Goal: Information Seeking & Learning: Learn about a topic

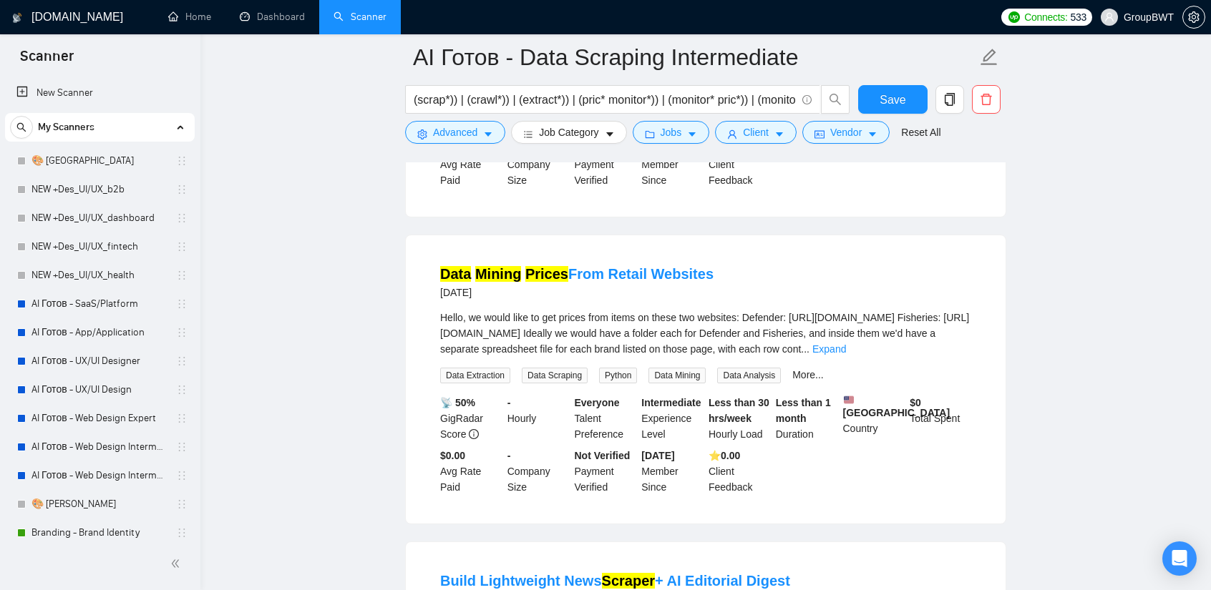
scroll to position [429, 0]
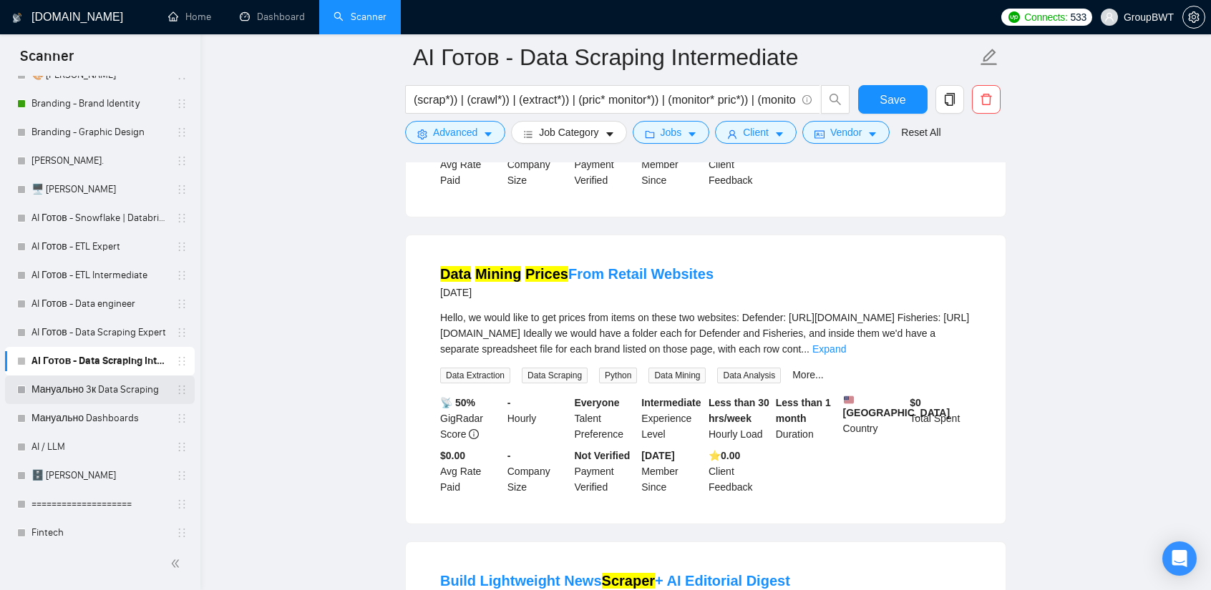
click at [126, 391] on link "Мануально 3к Data Scraping" at bounding box center [99, 390] width 136 height 29
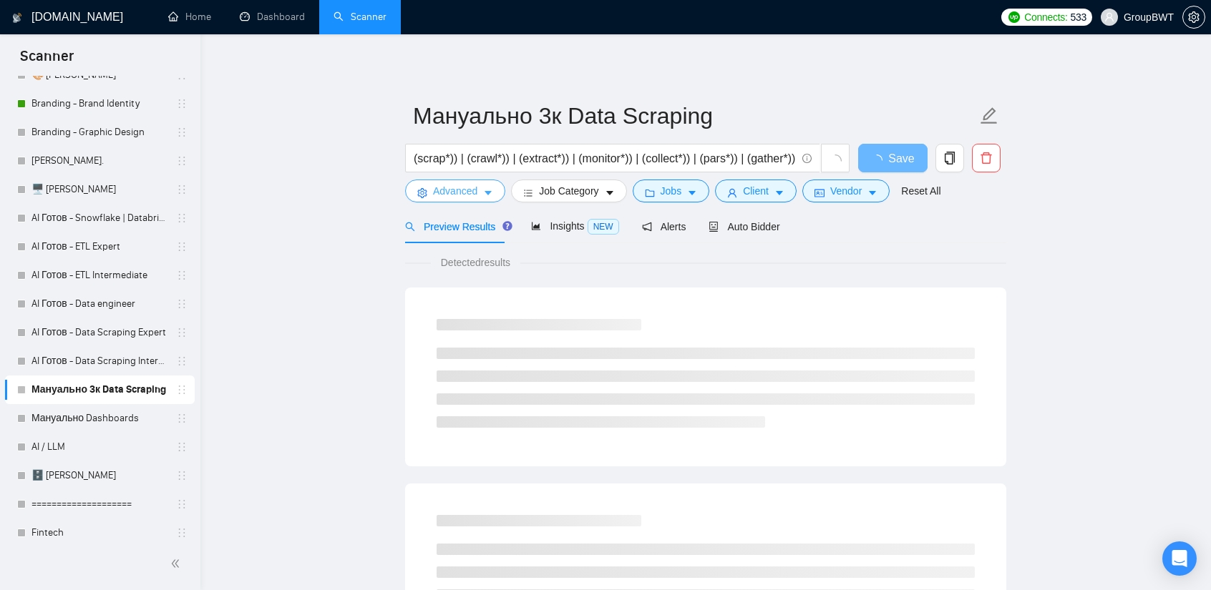
click at [449, 185] on span "Advanced" at bounding box center [455, 191] width 44 height 16
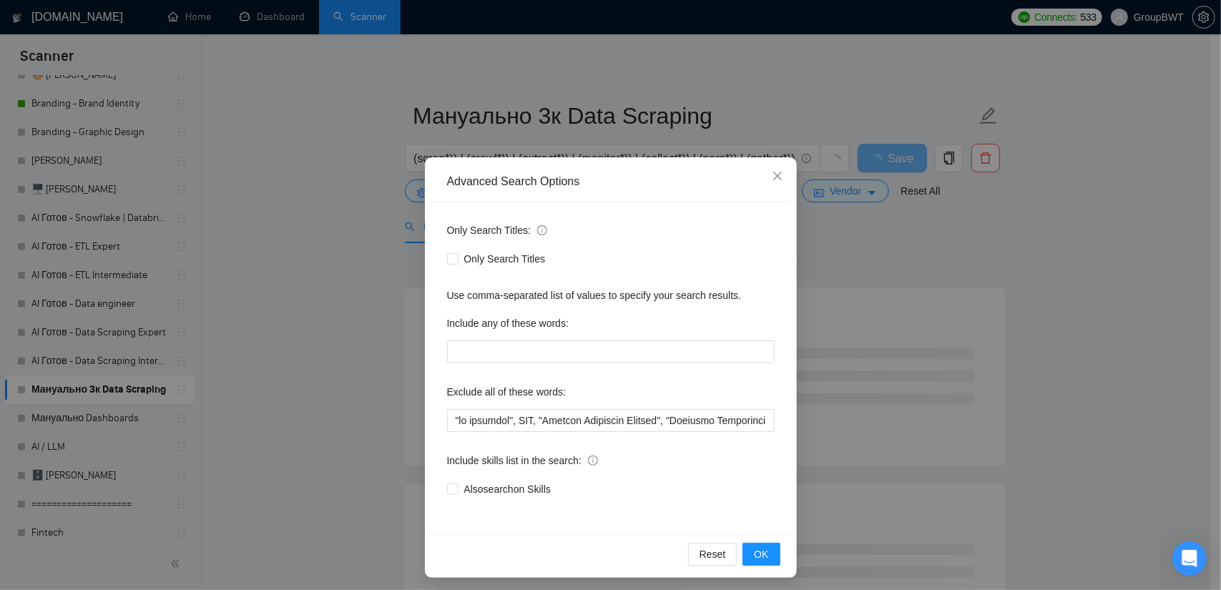
click at [318, 250] on div "Advanced Search Options Only Search Titles: Only Search Titles Use comma-separa…" at bounding box center [610, 295] width 1221 height 590
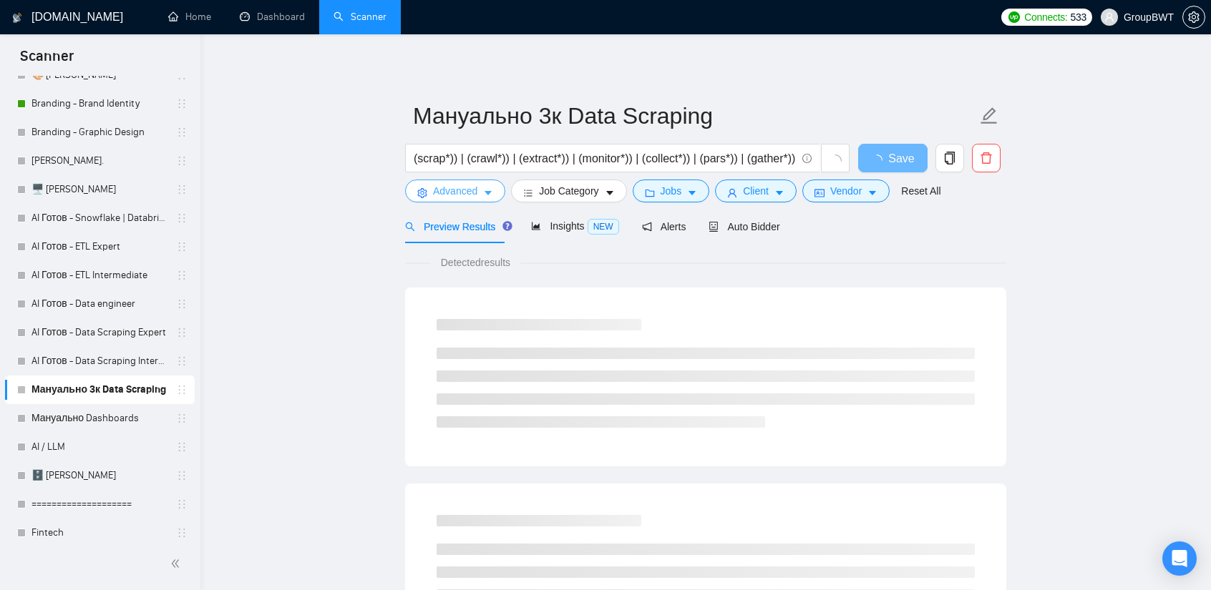
click at [469, 194] on span "Advanced" at bounding box center [455, 191] width 44 height 16
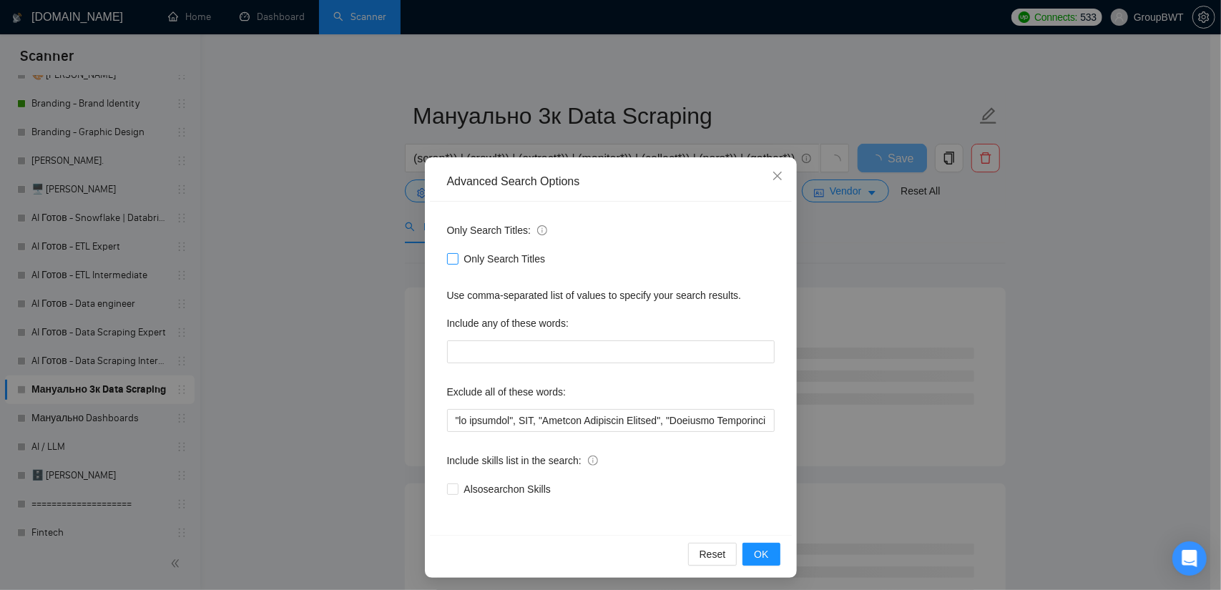
click at [449, 258] on input "Only Search Titles" at bounding box center [452, 258] width 10 height 10
checkbox input "true"
click at [381, 273] on div "Advanced Search Options Only Search Titles: Only Search Titles Use comma-separa…" at bounding box center [610, 295] width 1221 height 590
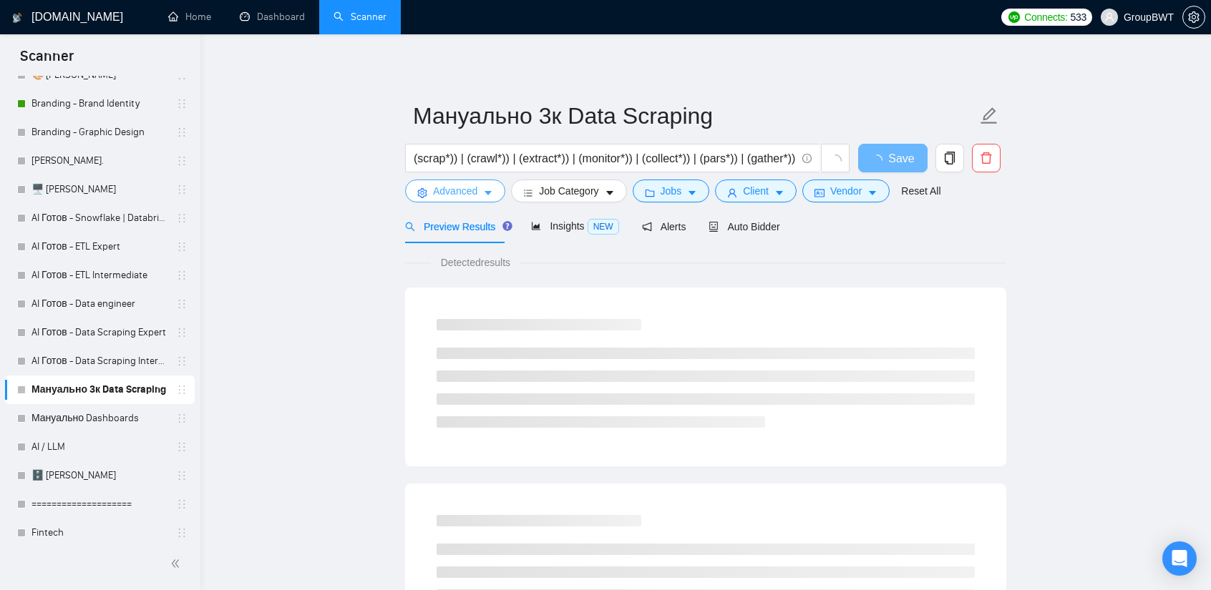
click at [461, 198] on span "Advanced" at bounding box center [455, 191] width 44 height 16
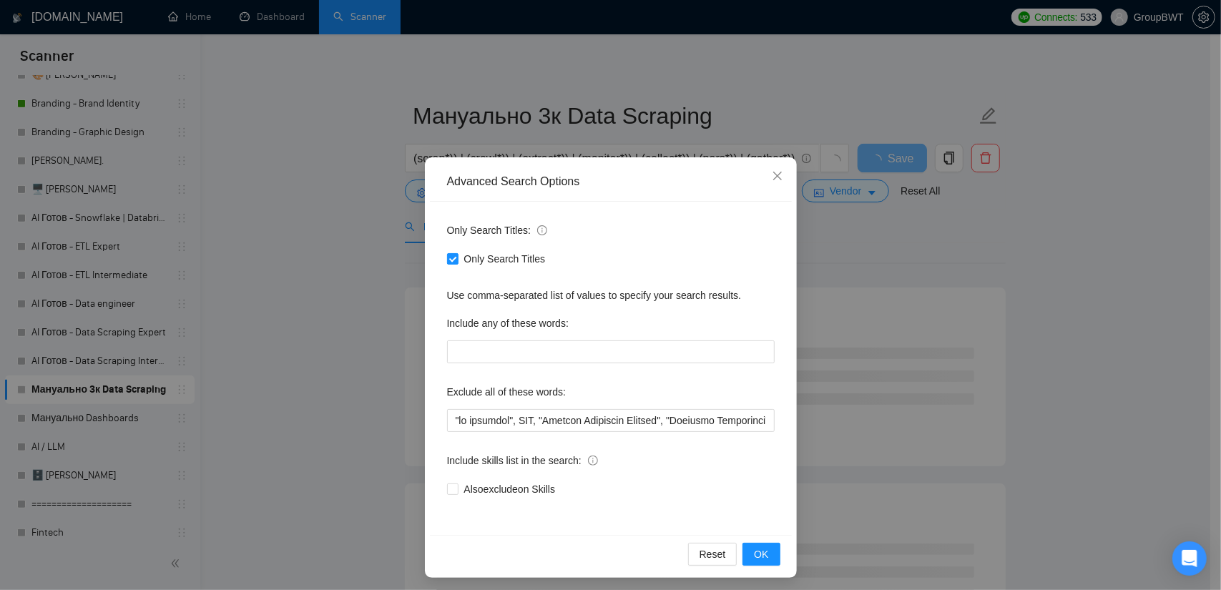
drag, startPoint x: 349, startPoint y: 264, endPoint x: 368, endPoint y: 267, distance: 18.8
click at [349, 264] on div "Advanced Search Options Only Search Titles: Only Search Titles Use comma-separa…" at bounding box center [610, 295] width 1221 height 590
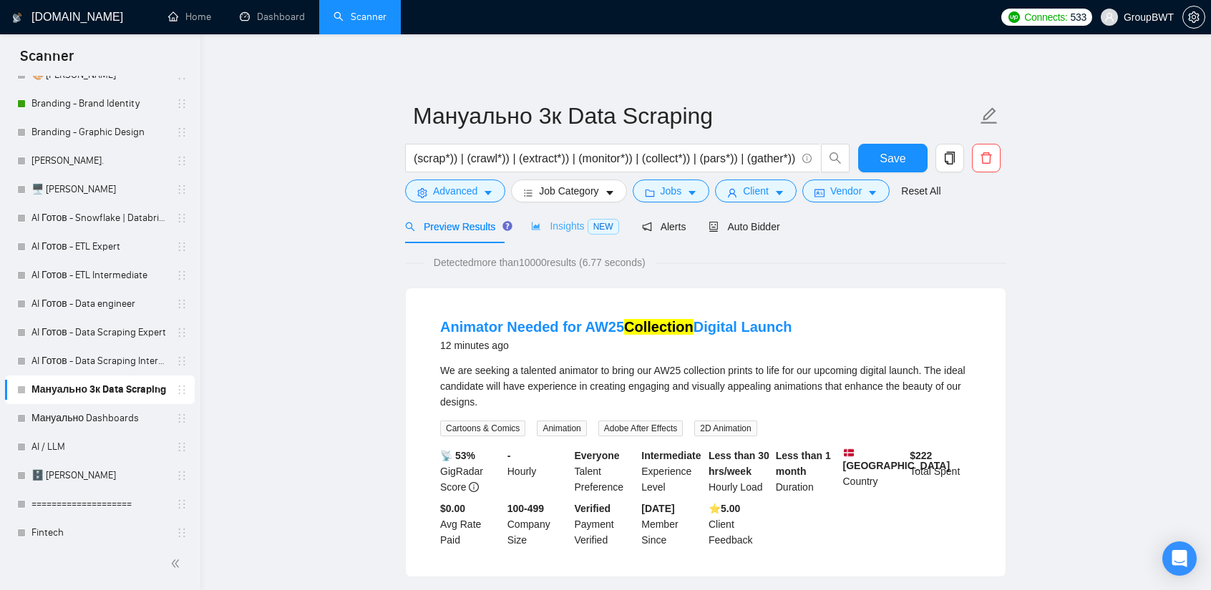
click at [558, 238] on div "Insights NEW" at bounding box center [574, 227] width 87 height 34
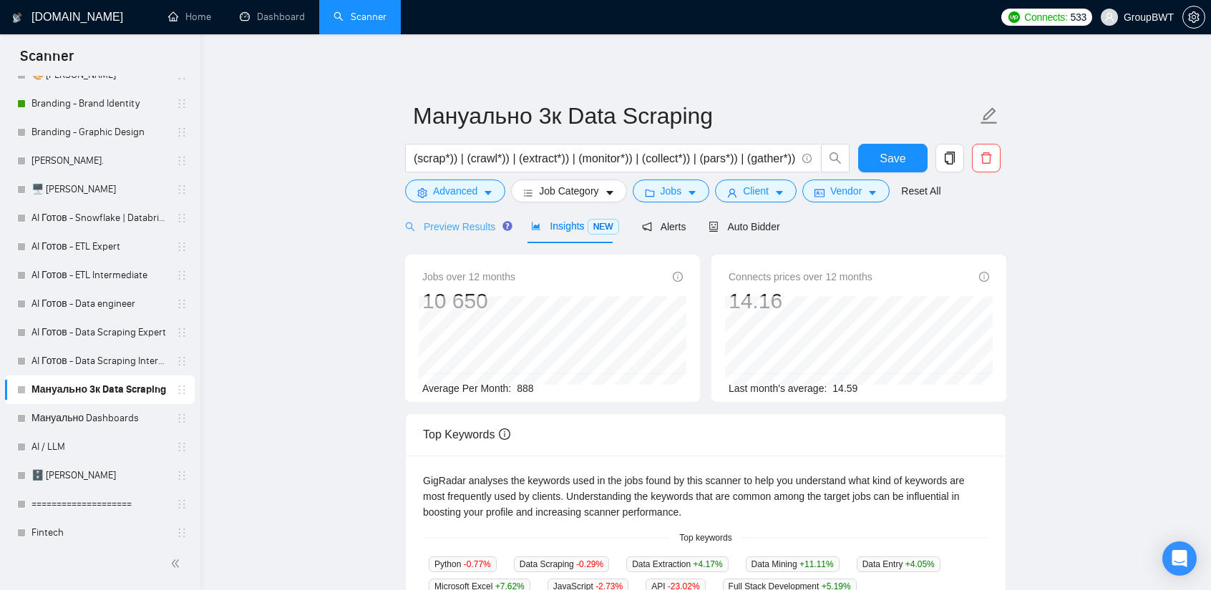
click at [462, 235] on div "Preview Results" at bounding box center [456, 227] width 103 height 34
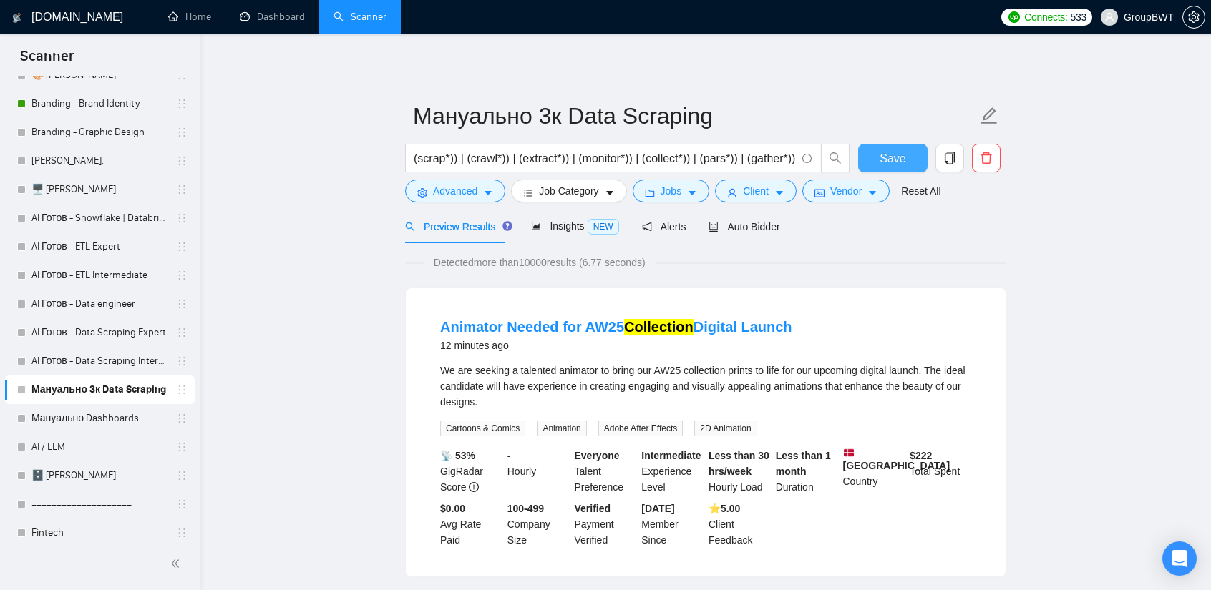
click at [899, 152] on span "Save" at bounding box center [892, 159] width 26 height 18
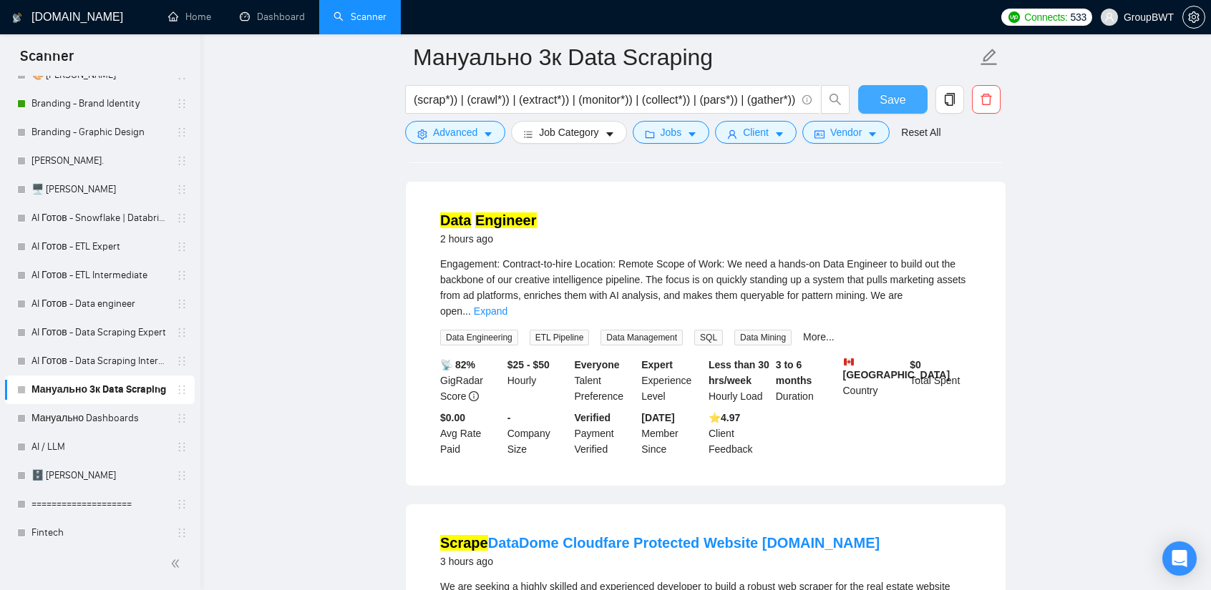
scroll to position [429, 0]
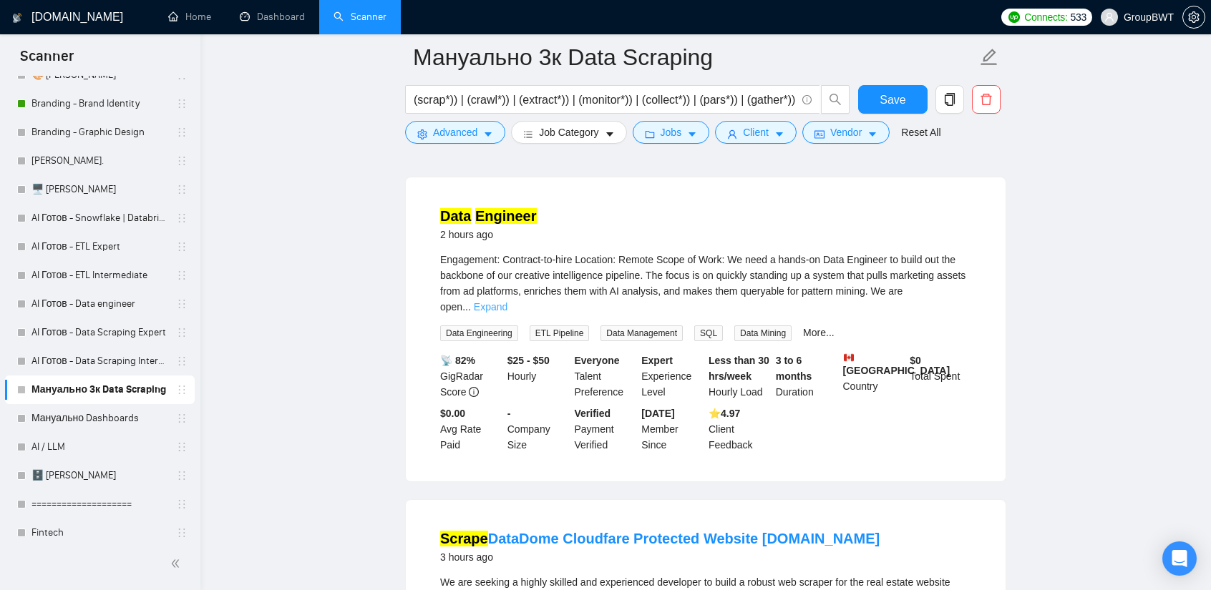
click at [507, 301] on link "Expand" at bounding box center [491, 306] width 34 height 11
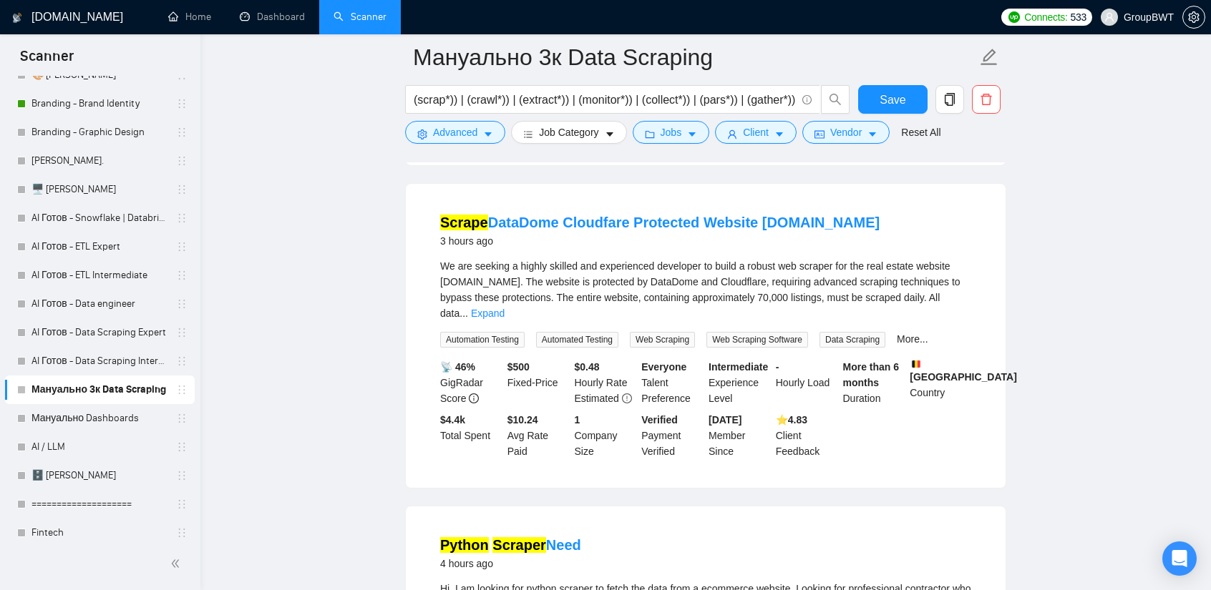
scroll to position [859, 0]
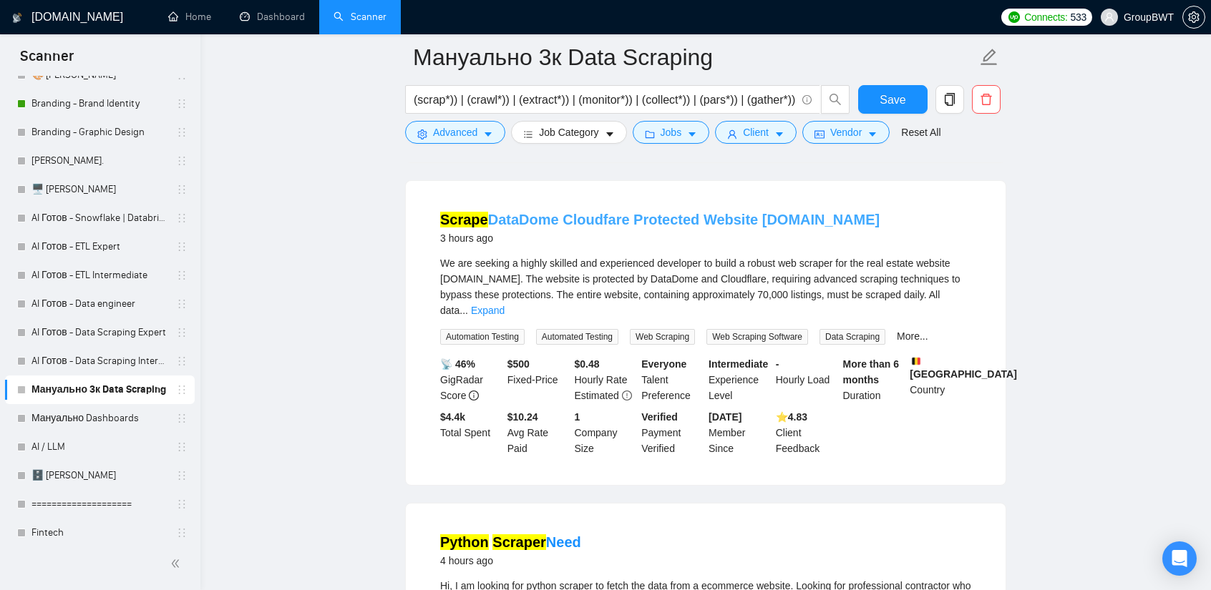
drag, startPoint x: 716, startPoint y: 224, endPoint x: 681, endPoint y: 215, distance: 35.6
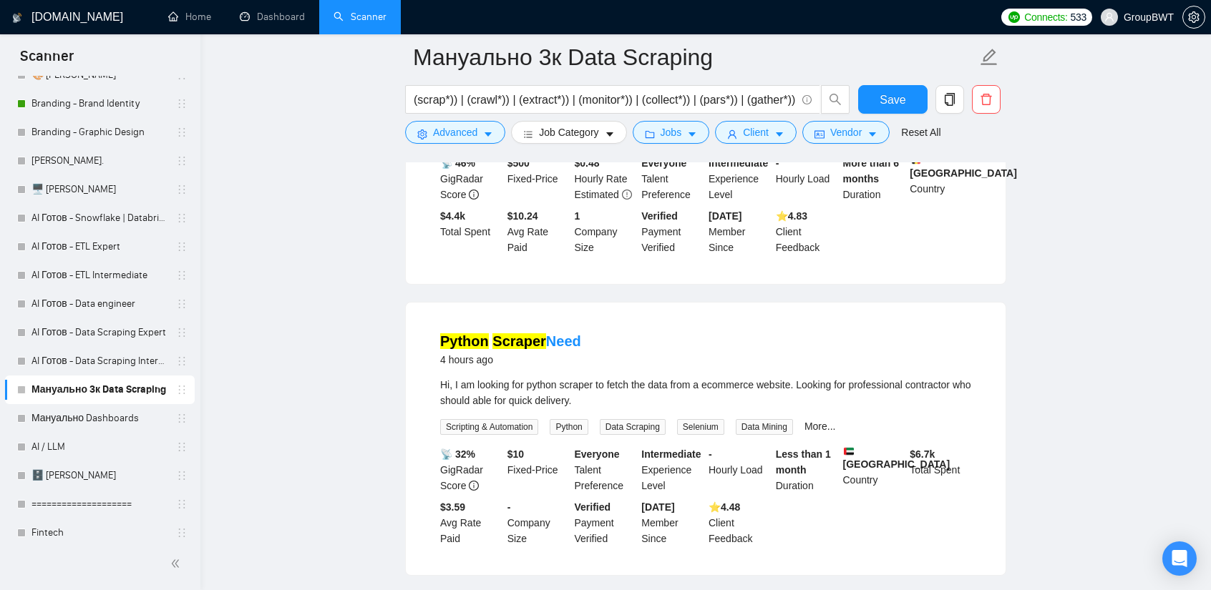
scroll to position [1145, 0]
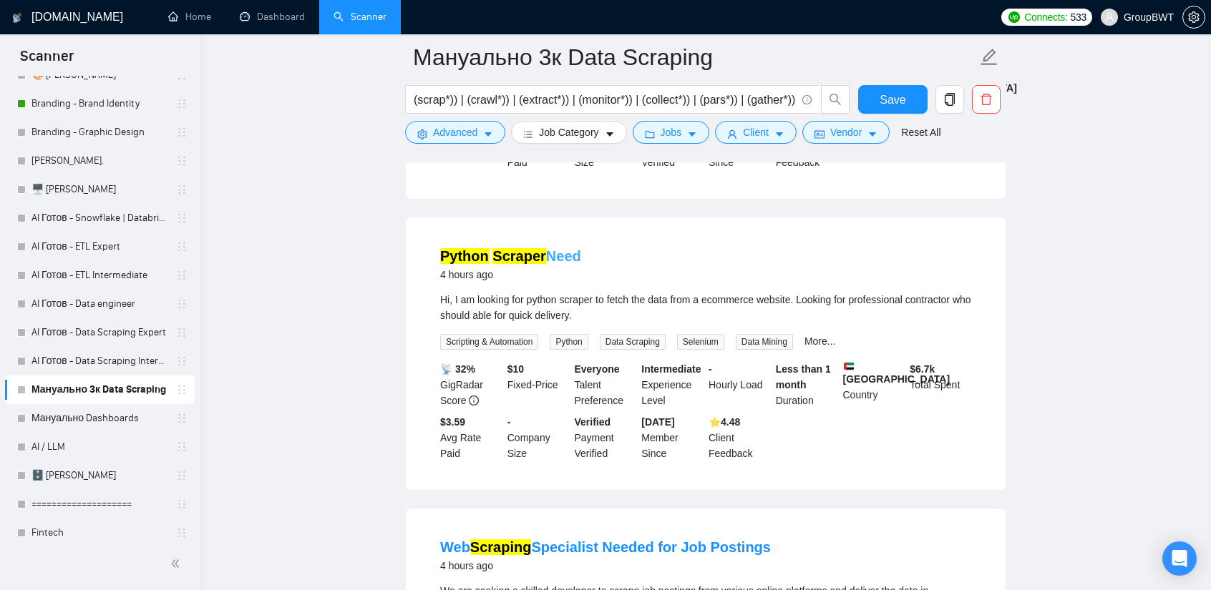
click at [530, 248] on mark "Scraper" at bounding box center [519, 256] width 54 height 16
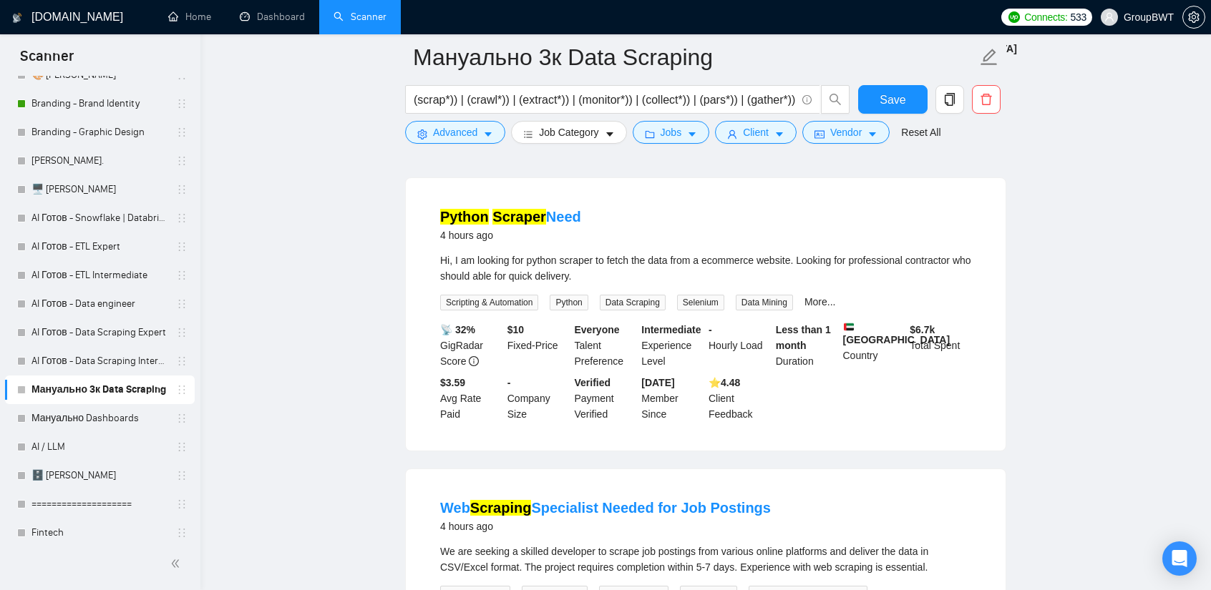
scroll to position [1288, 0]
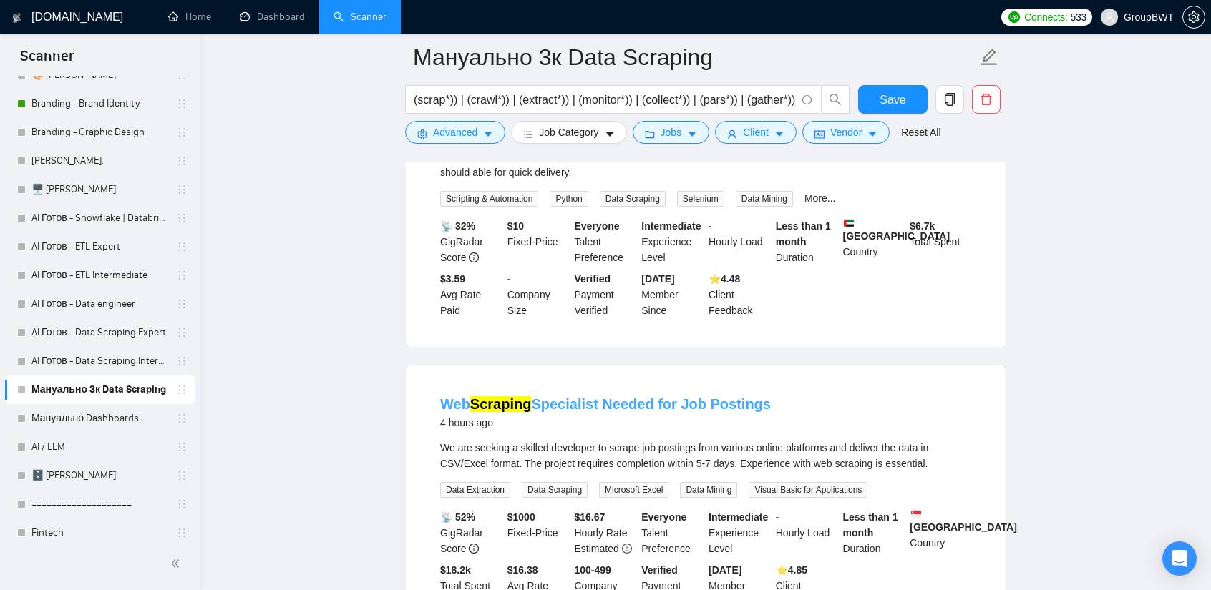
click at [567, 396] on link "Web Scraping Specialist Needed for Job Postings" at bounding box center [605, 404] width 331 height 16
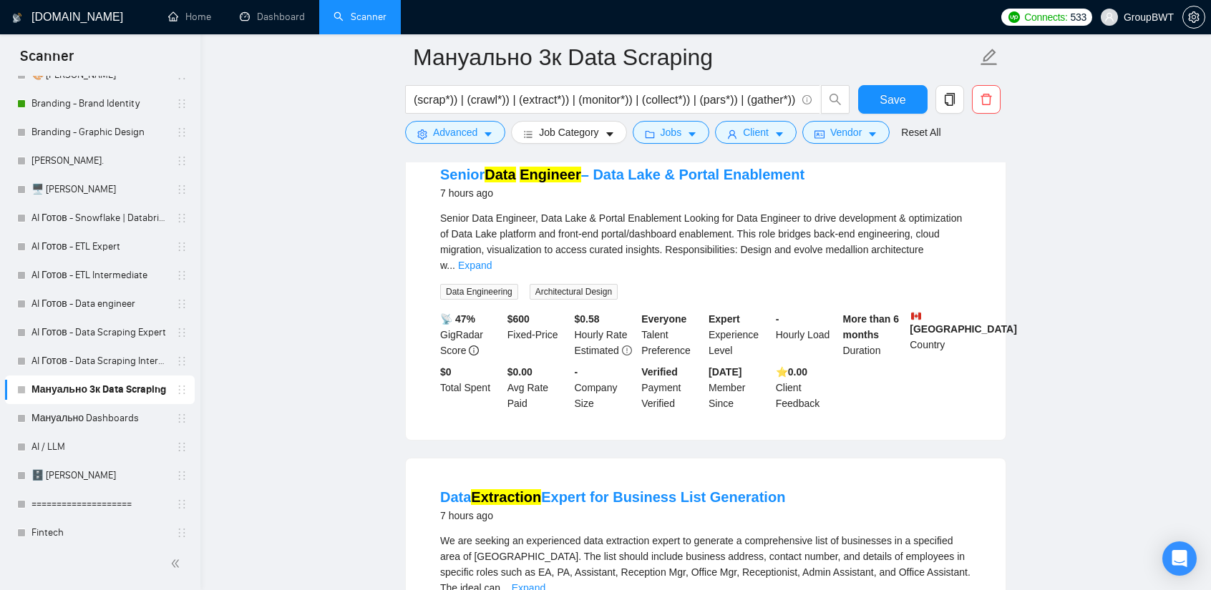
scroll to position [2433, 0]
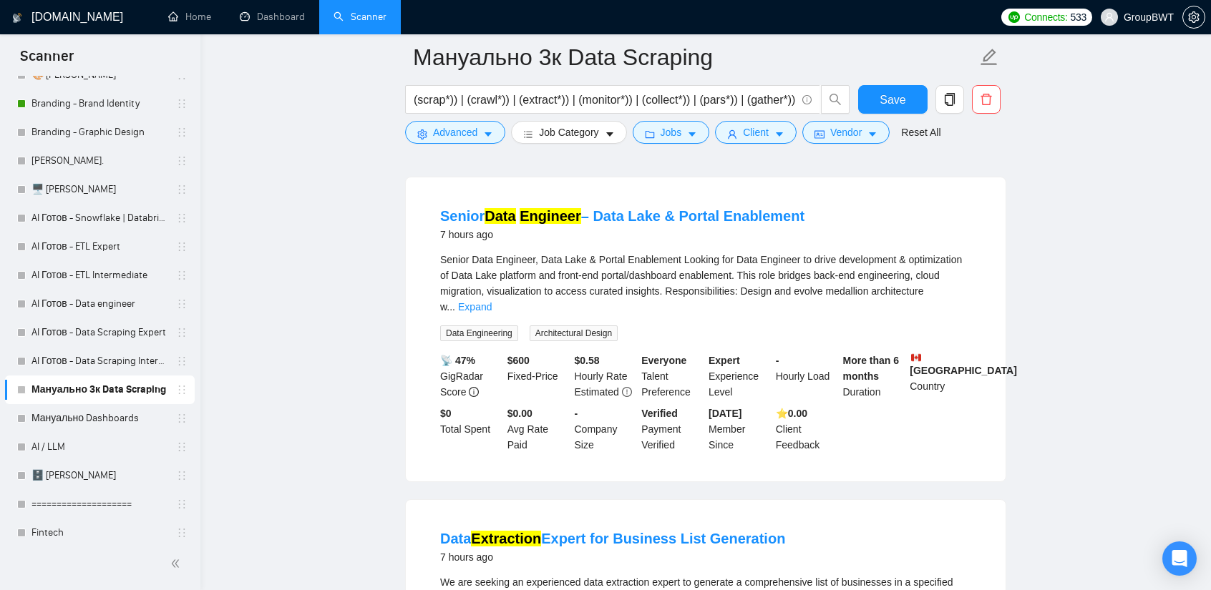
click at [492, 301] on link "Expand" at bounding box center [475, 306] width 34 height 11
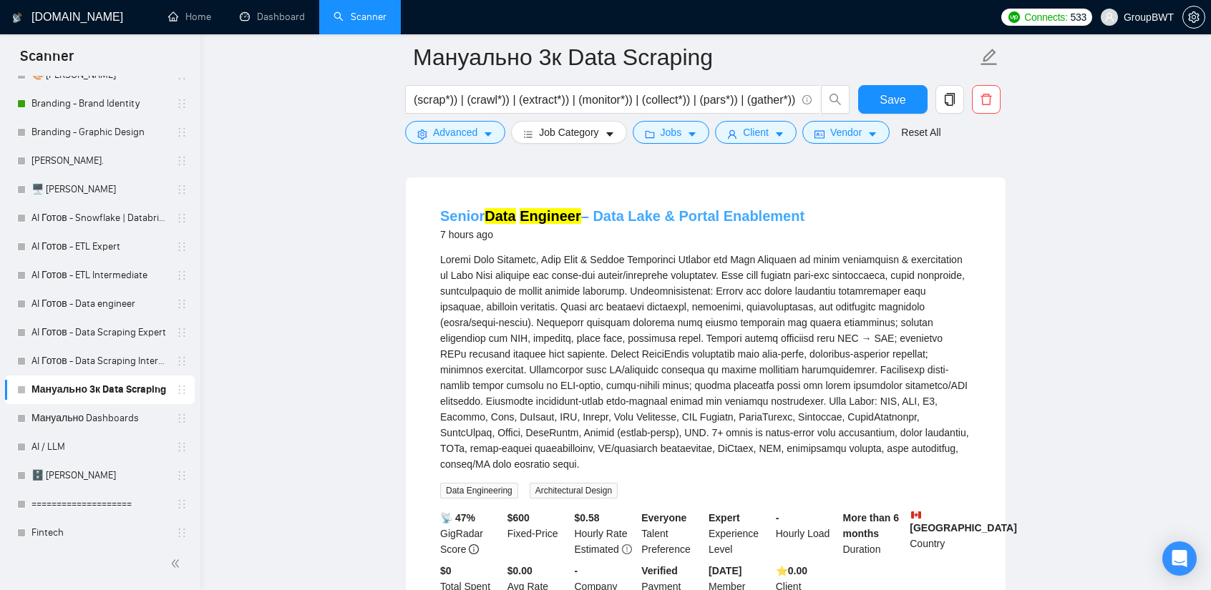
click at [659, 208] on link "Senior Data Engineer – Data Lake & Portal Enablement" at bounding box center [622, 216] width 364 height 16
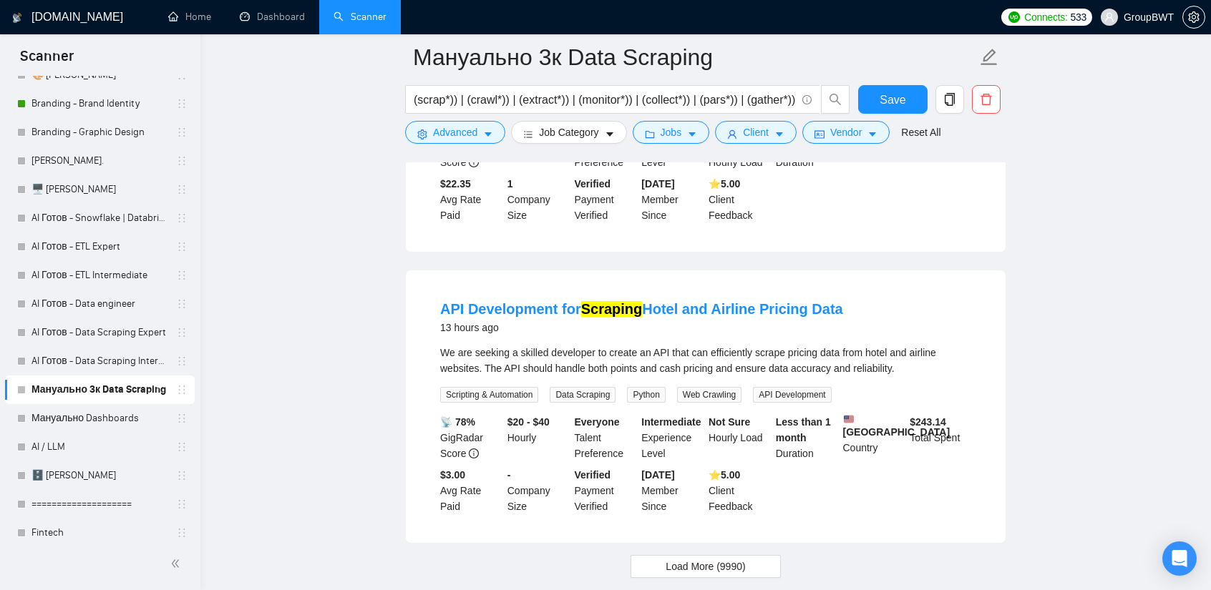
scroll to position [3148, 0]
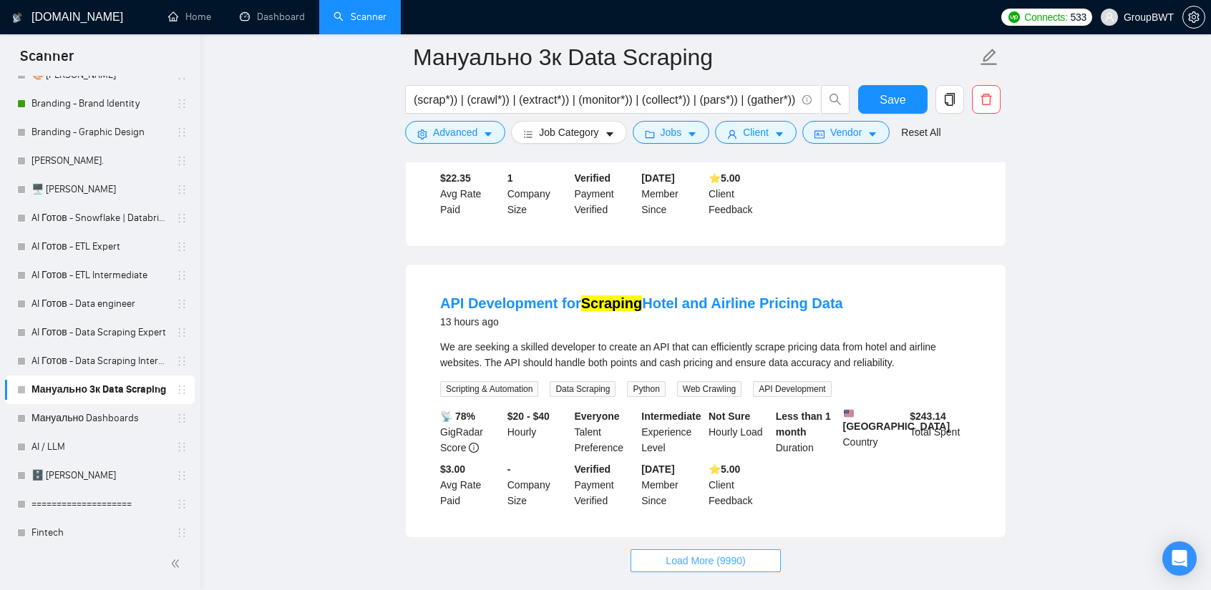
click at [707, 553] on span "Load More (9990)" at bounding box center [704, 561] width 79 height 16
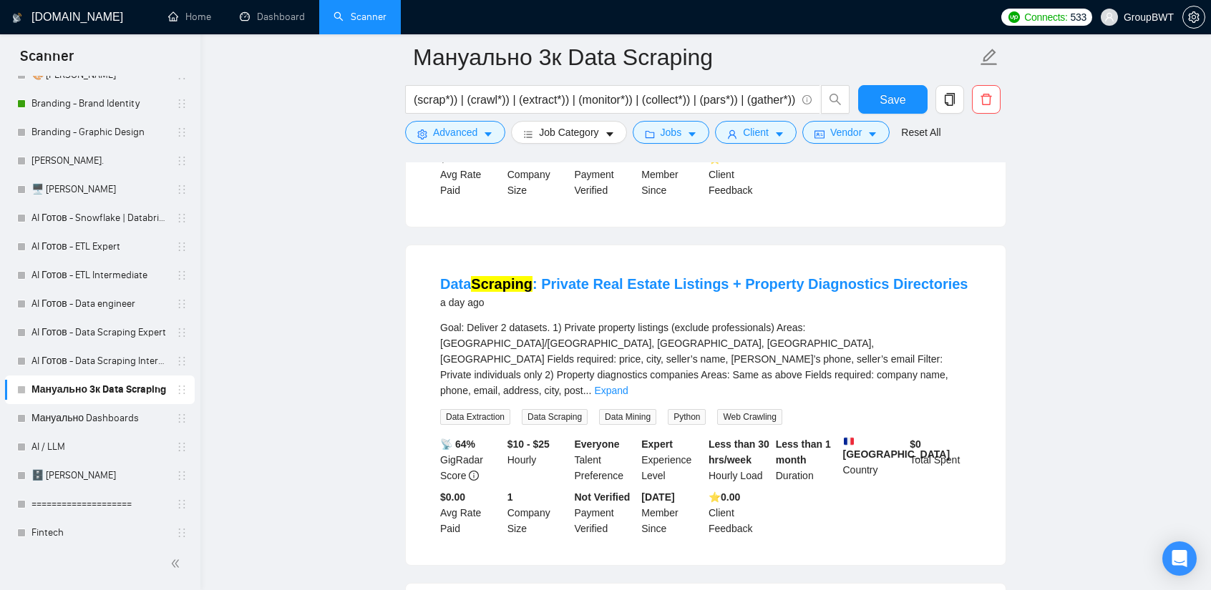
scroll to position [5909, 0]
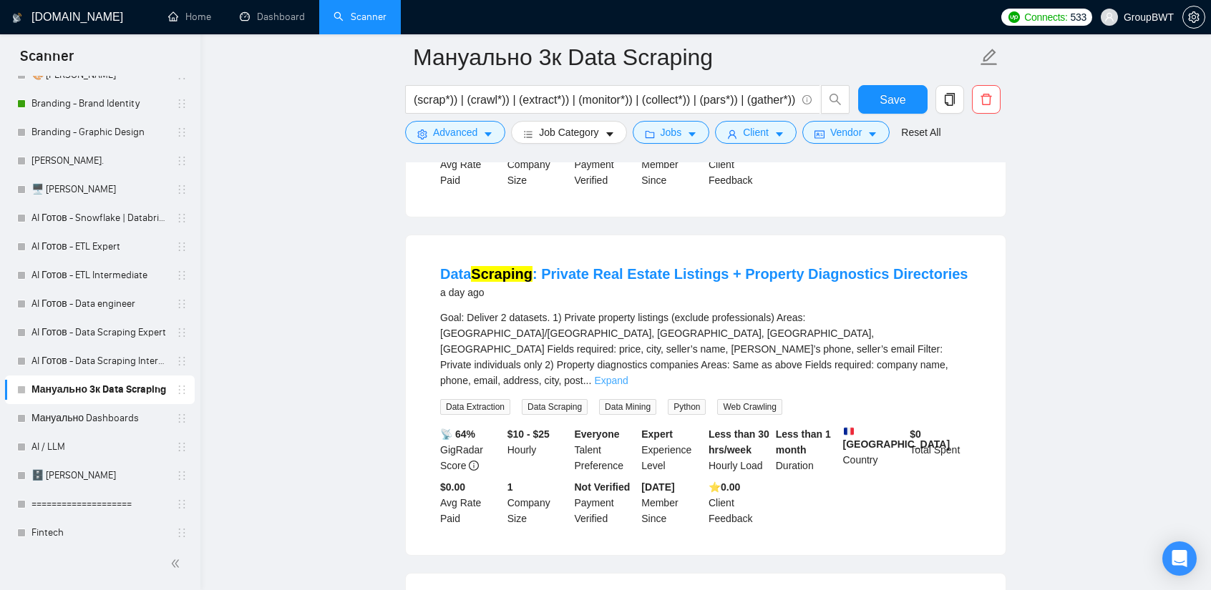
click at [628, 375] on link "Expand" at bounding box center [611, 380] width 34 height 11
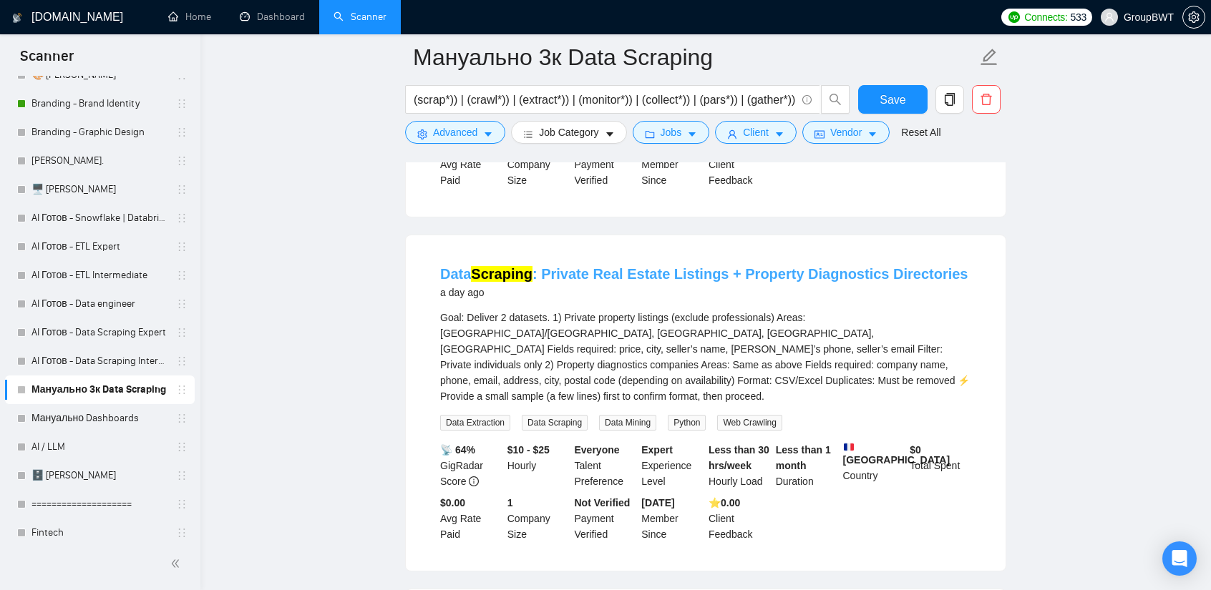
click at [670, 266] on link "Data Scraping : Private Real Estate Listings + Property Diagnostics Directories" at bounding box center [703, 274] width 527 height 16
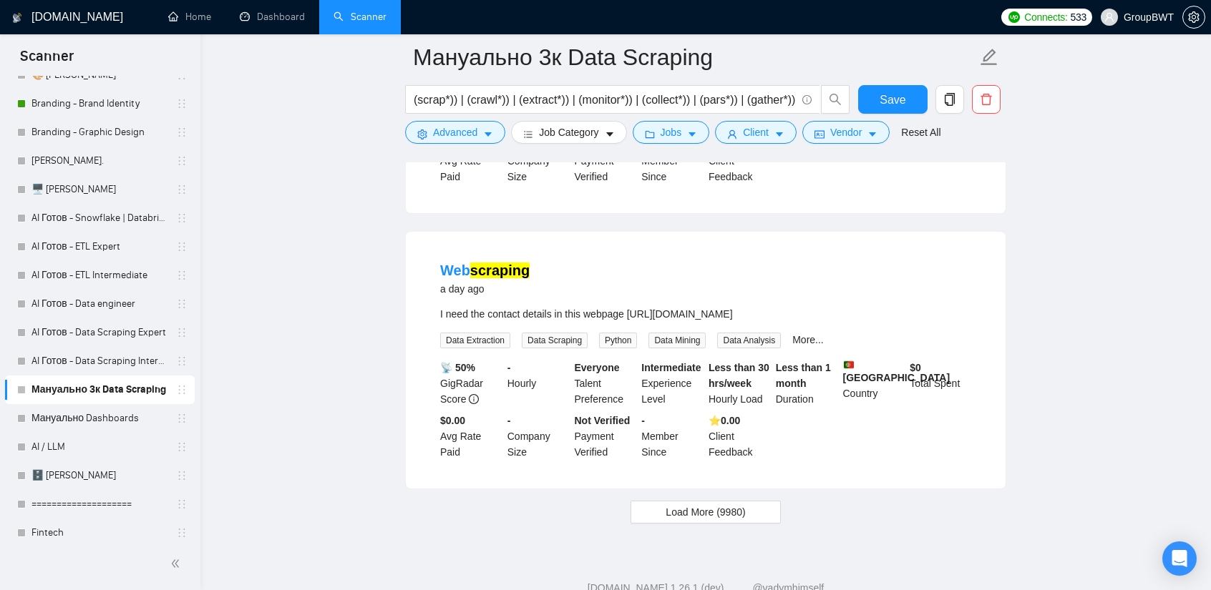
scroll to position [6267, 0]
click at [710, 504] on span "Load More (9980)" at bounding box center [704, 512] width 79 height 16
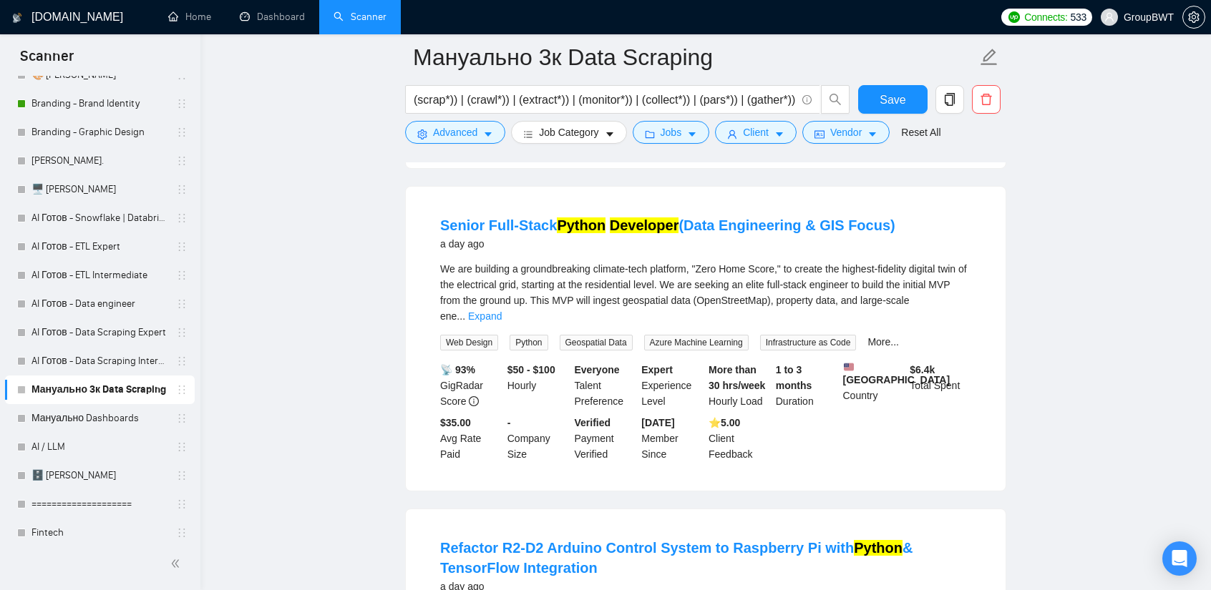
scroll to position [7555, 0]
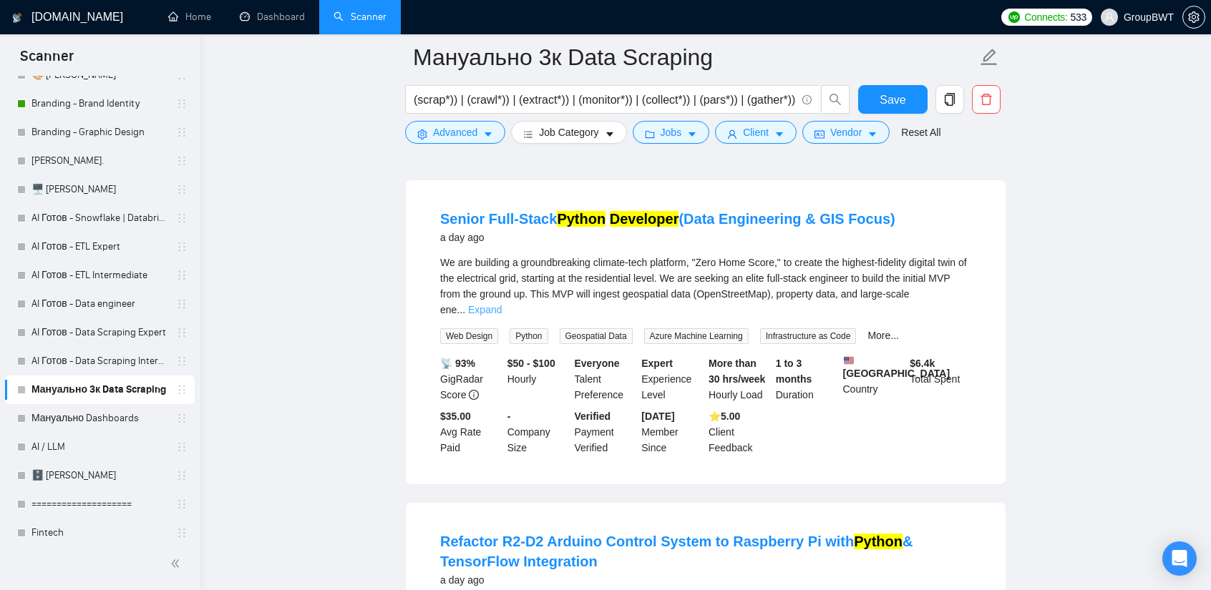
click at [502, 304] on link "Expand" at bounding box center [485, 309] width 34 height 11
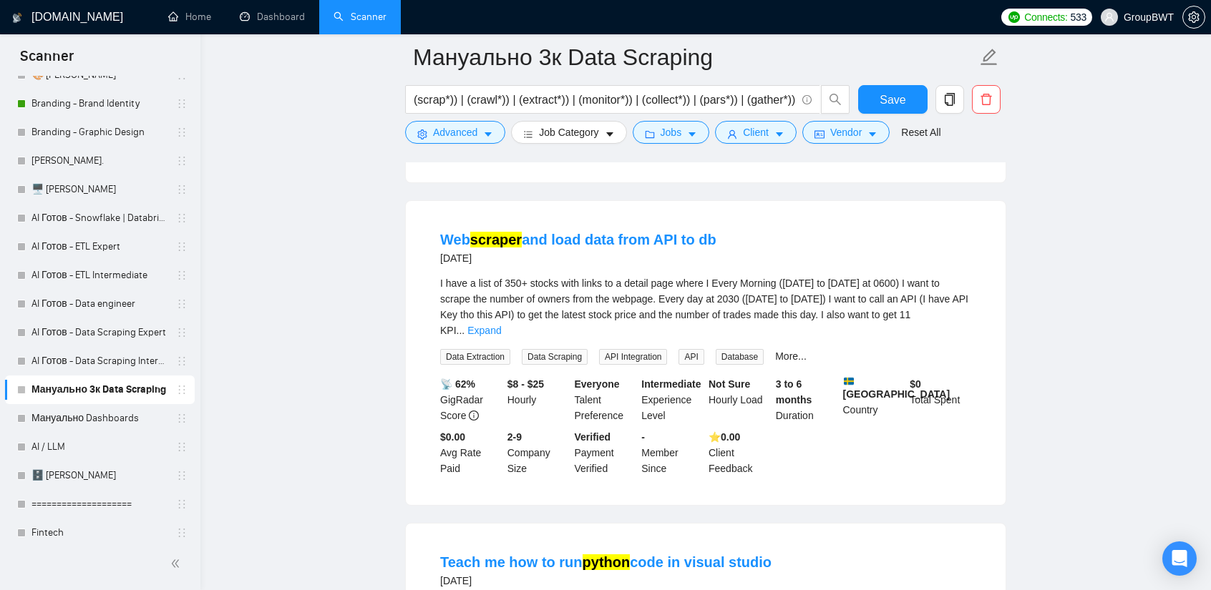
scroll to position [8771, 0]
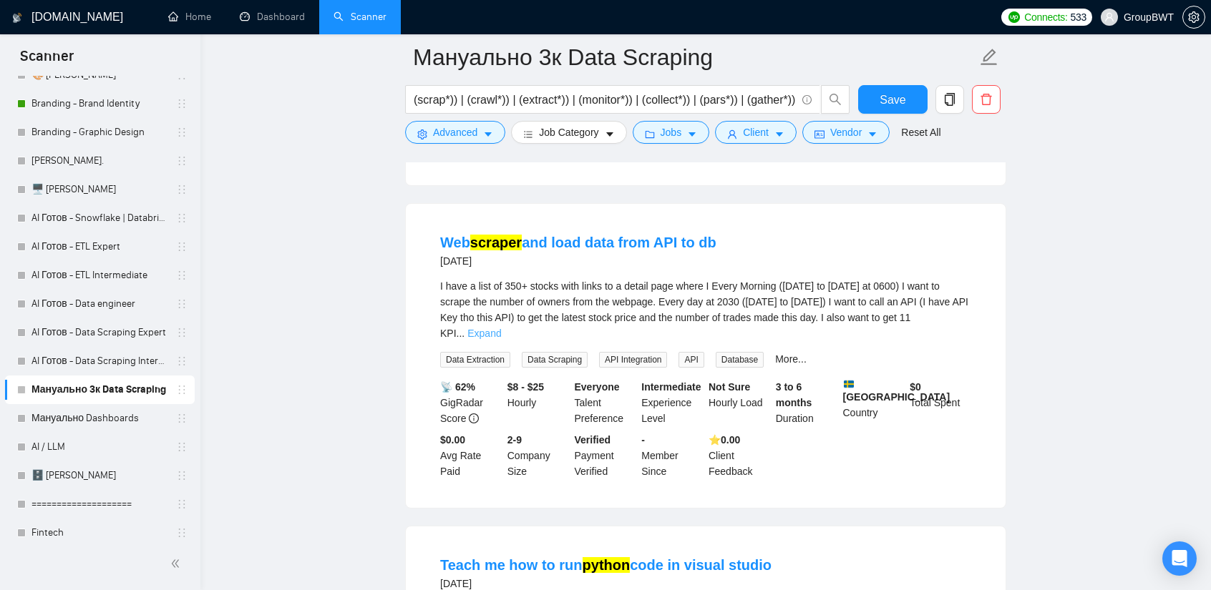
click at [501, 328] on link "Expand" at bounding box center [484, 333] width 34 height 11
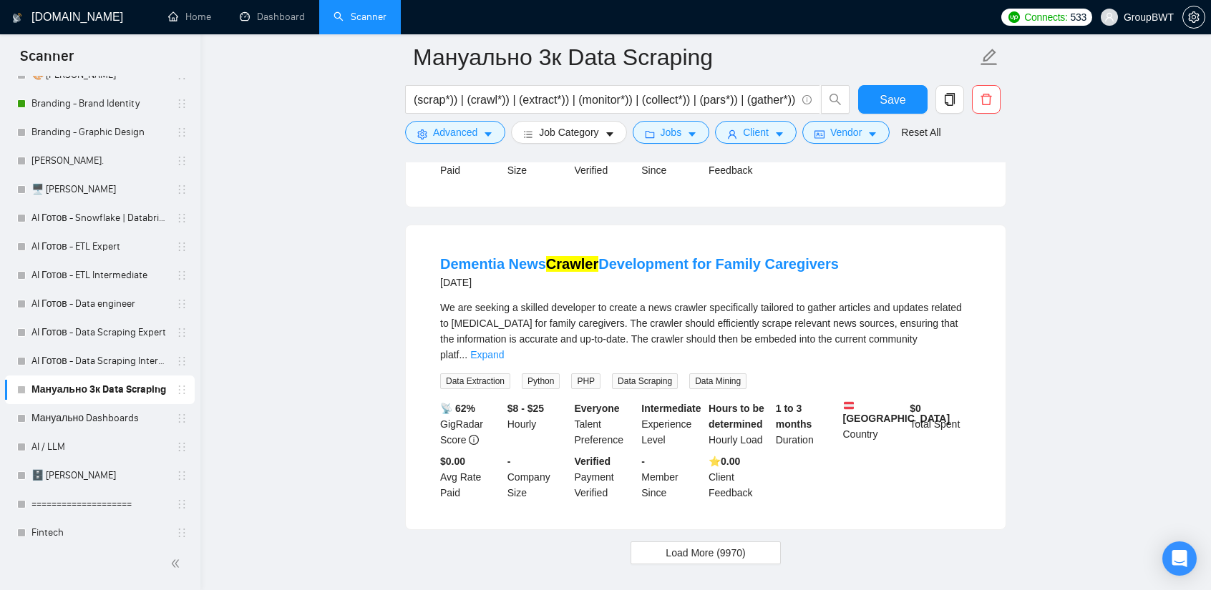
scroll to position [9773, 0]
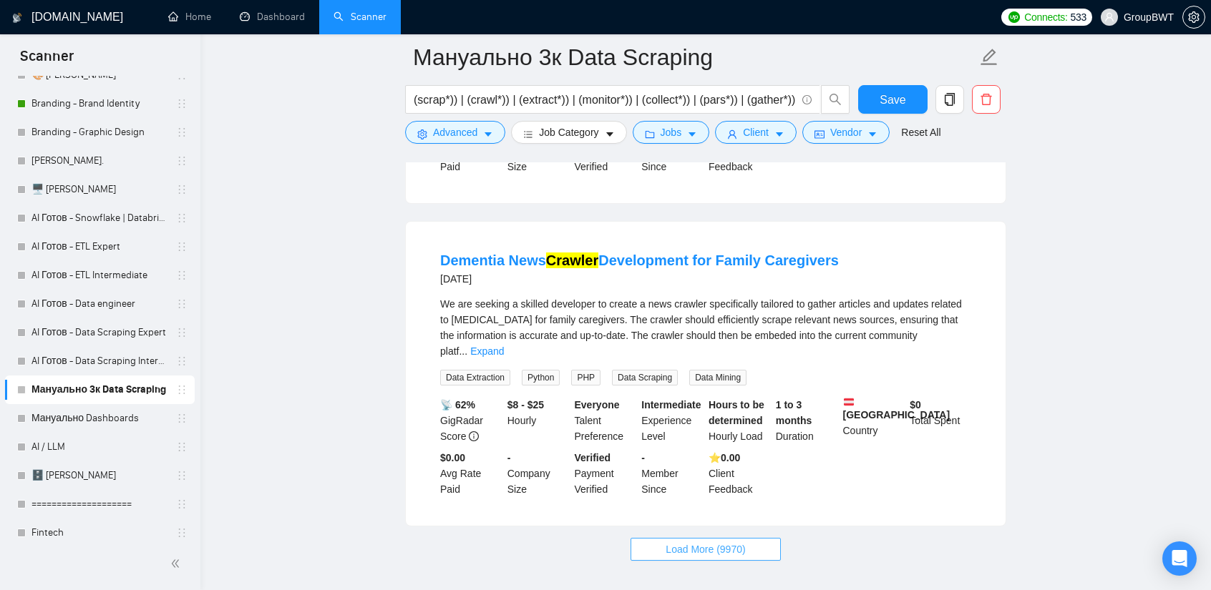
click at [694, 538] on button "Load More (9970)" at bounding box center [705, 549] width 150 height 23
click at [694, 542] on span "Loading..." at bounding box center [705, 550] width 54 height 16
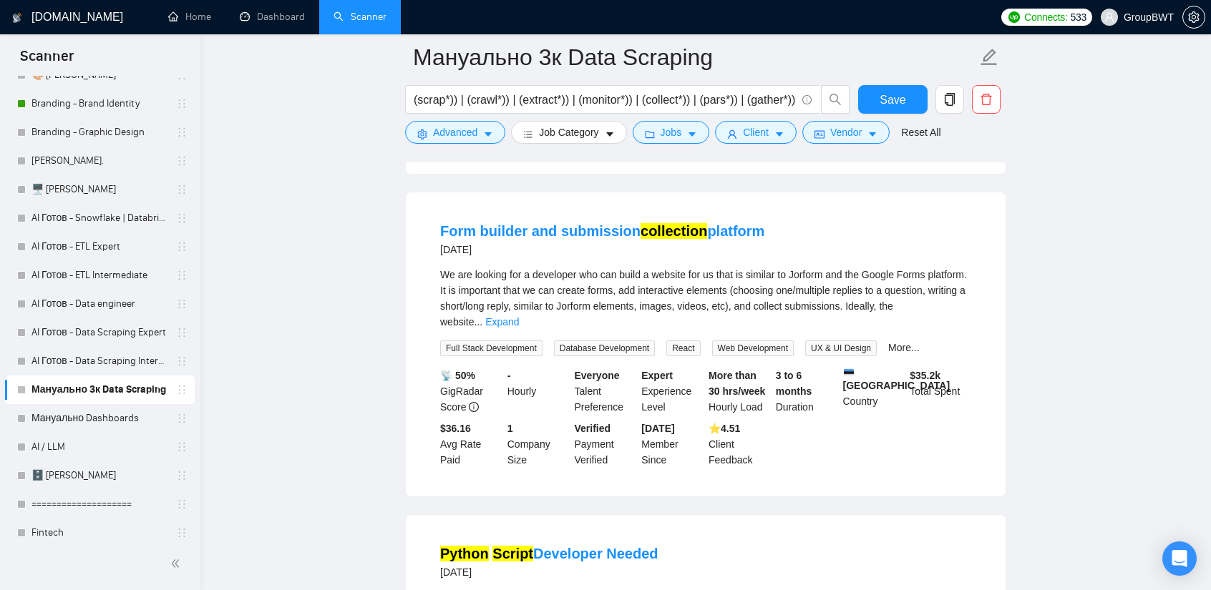
scroll to position [11400, 0]
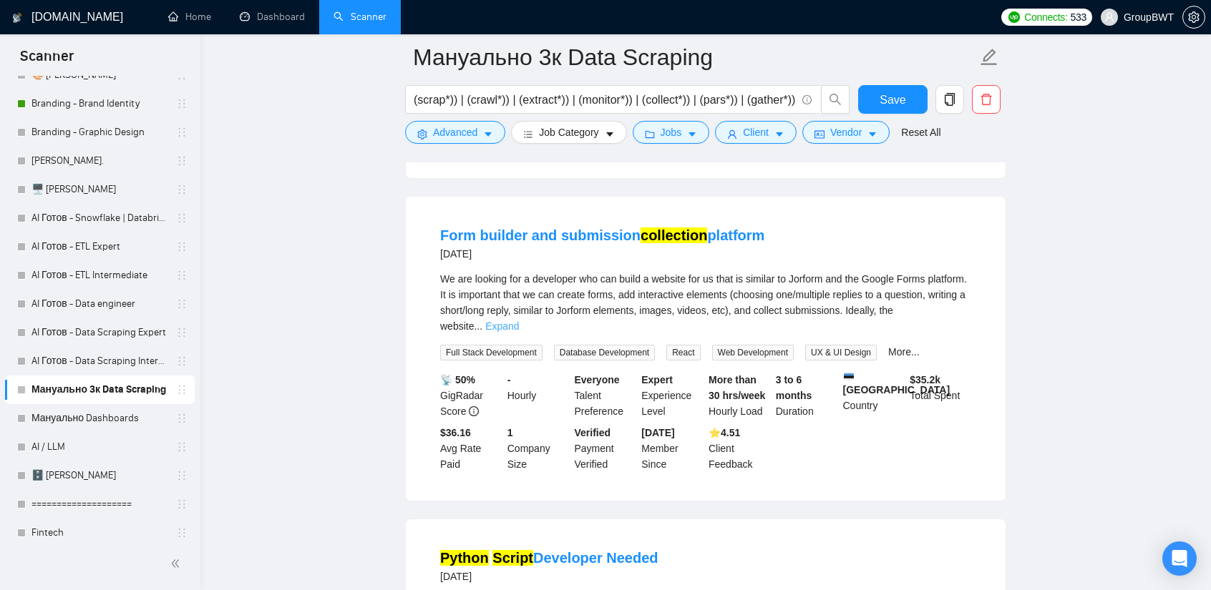
click at [519, 321] on link "Expand" at bounding box center [502, 326] width 34 height 11
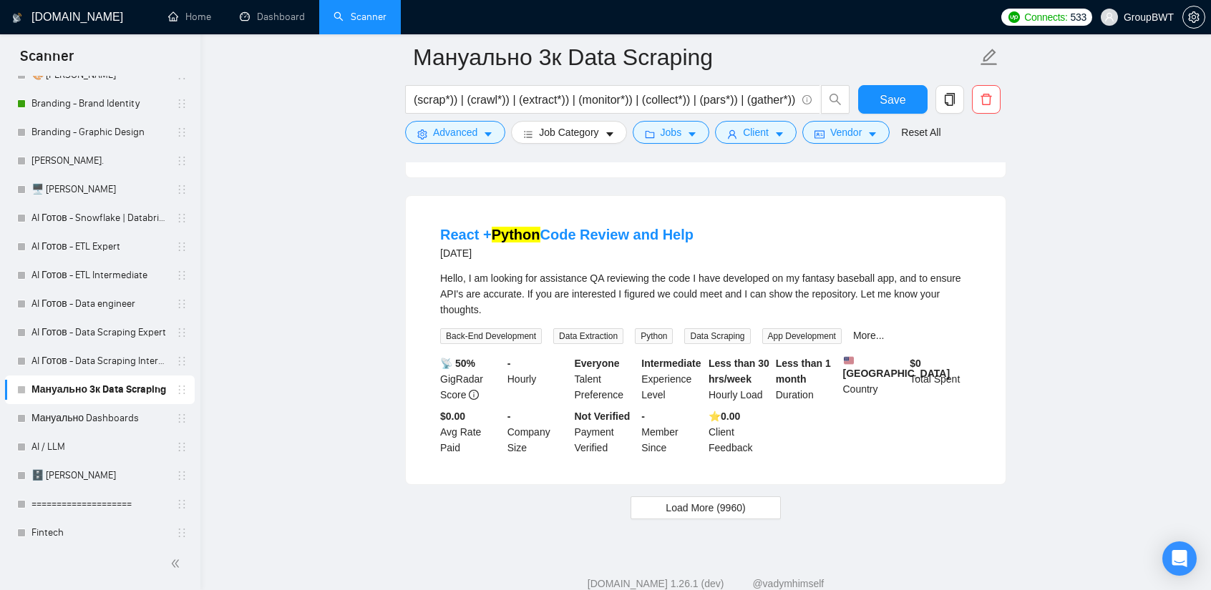
scroll to position [12974, 0]
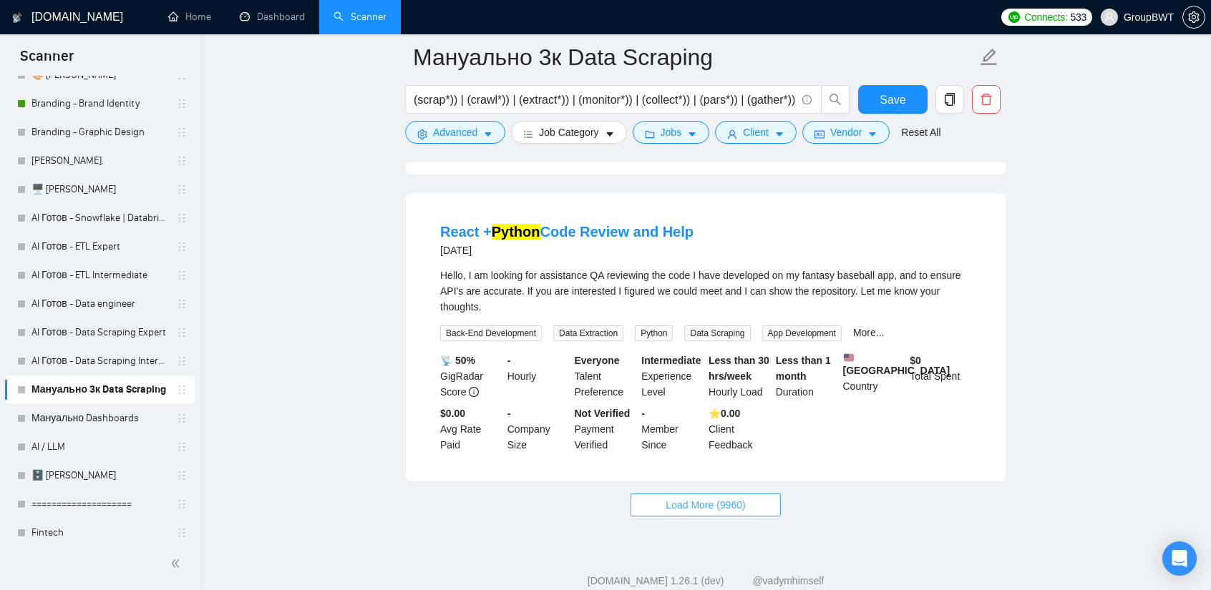
click at [701, 501] on button "Load More (9960)" at bounding box center [705, 505] width 150 height 23
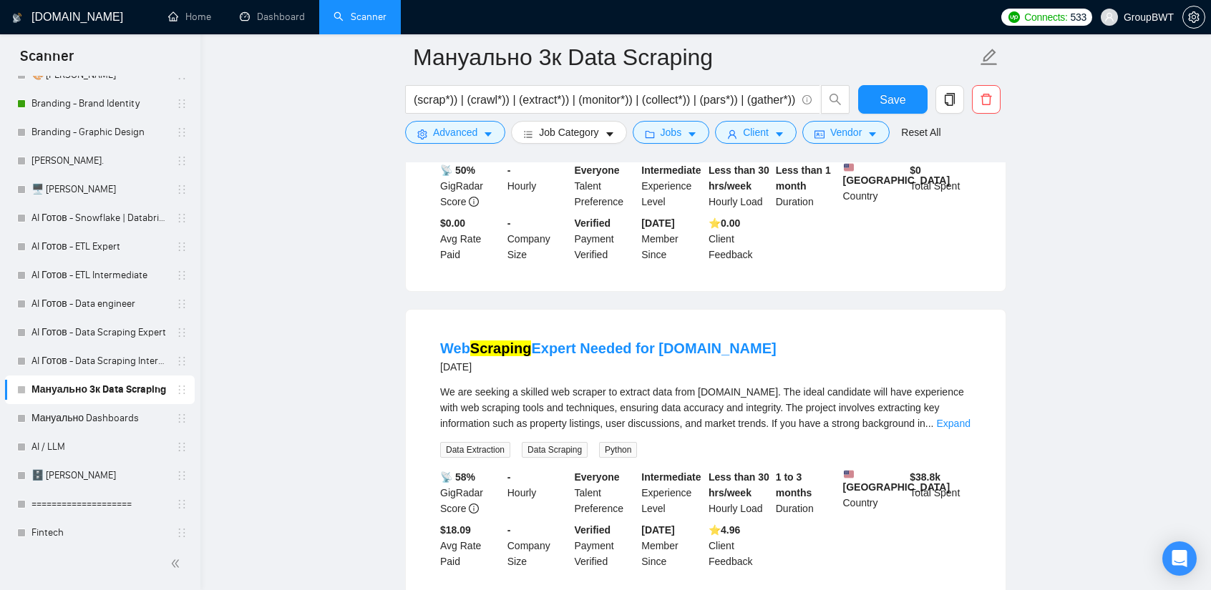
scroll to position [13786, 0]
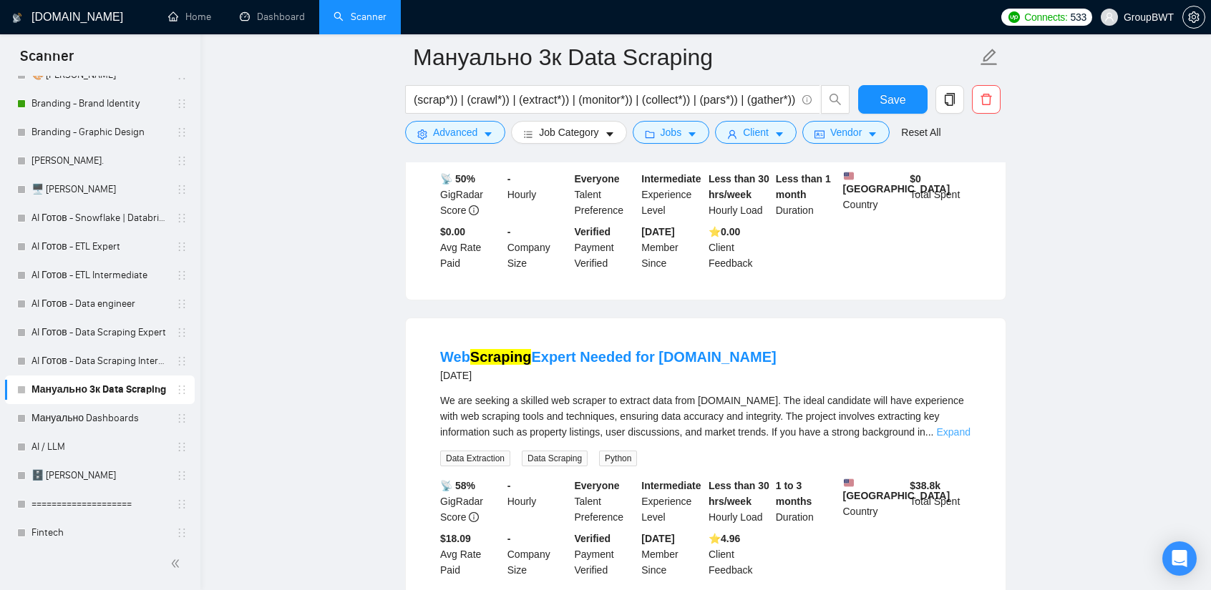
click at [956, 426] on link "Expand" at bounding box center [953, 431] width 34 height 11
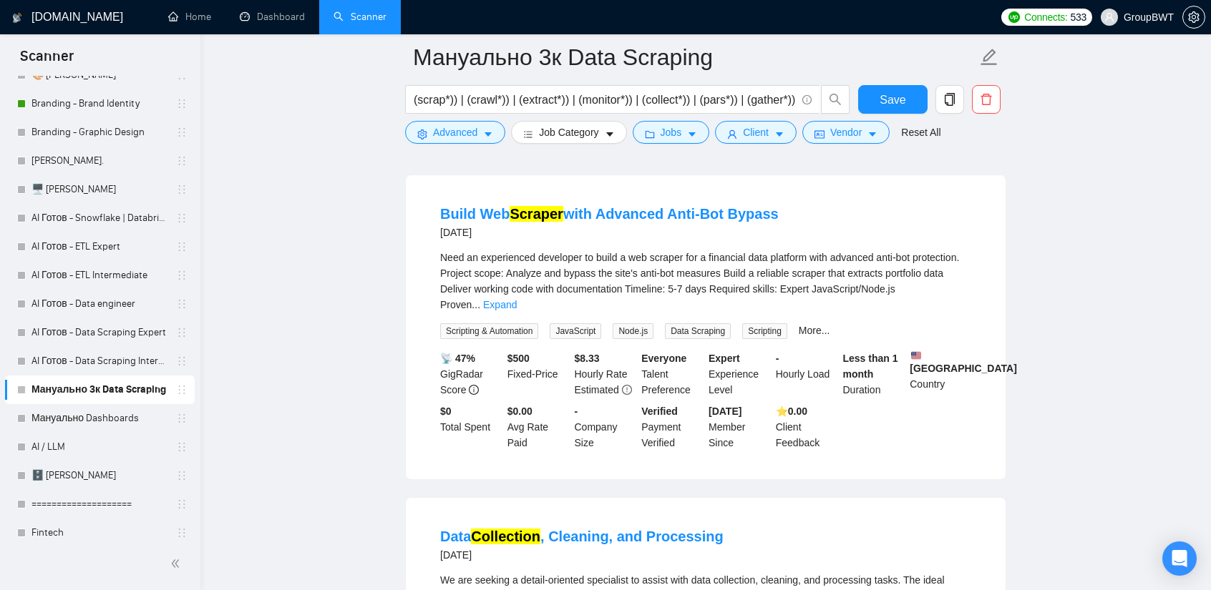
scroll to position [14859, 0]
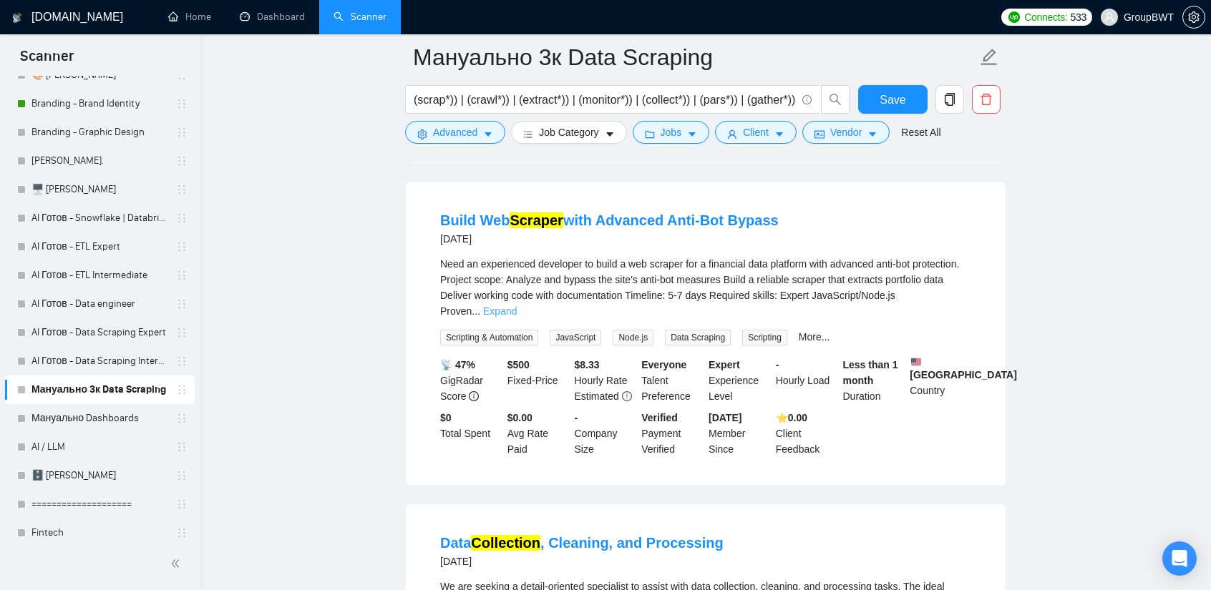
click at [517, 306] on link "Expand" at bounding box center [500, 311] width 34 height 11
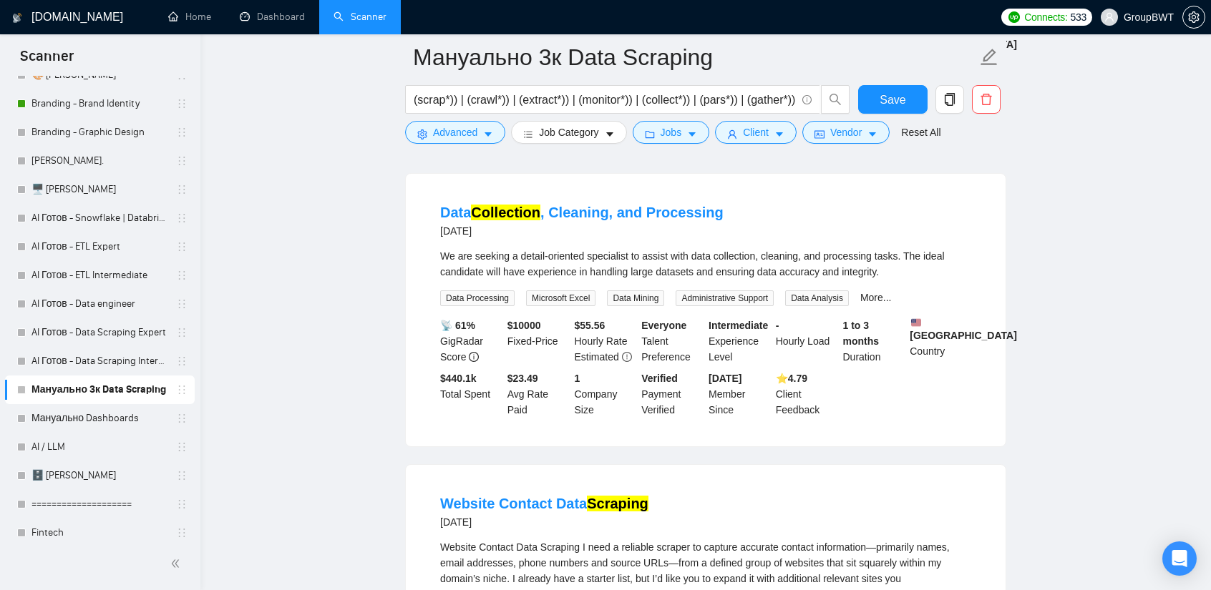
scroll to position [15217, 0]
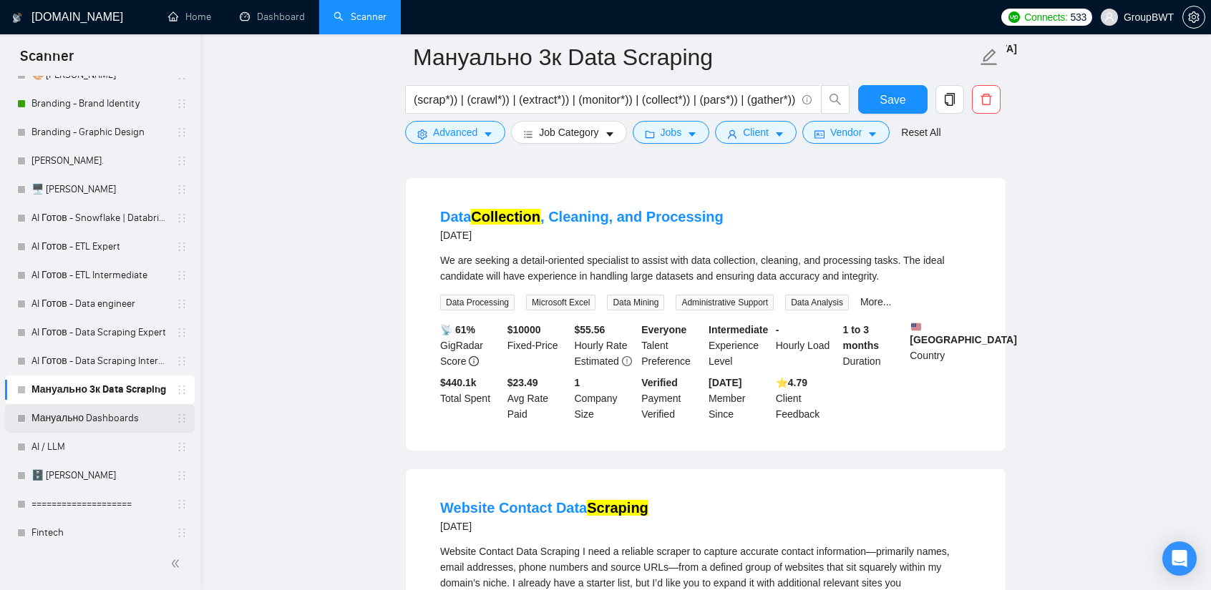
click at [106, 423] on link "Мануально Dashboards" at bounding box center [99, 418] width 136 height 29
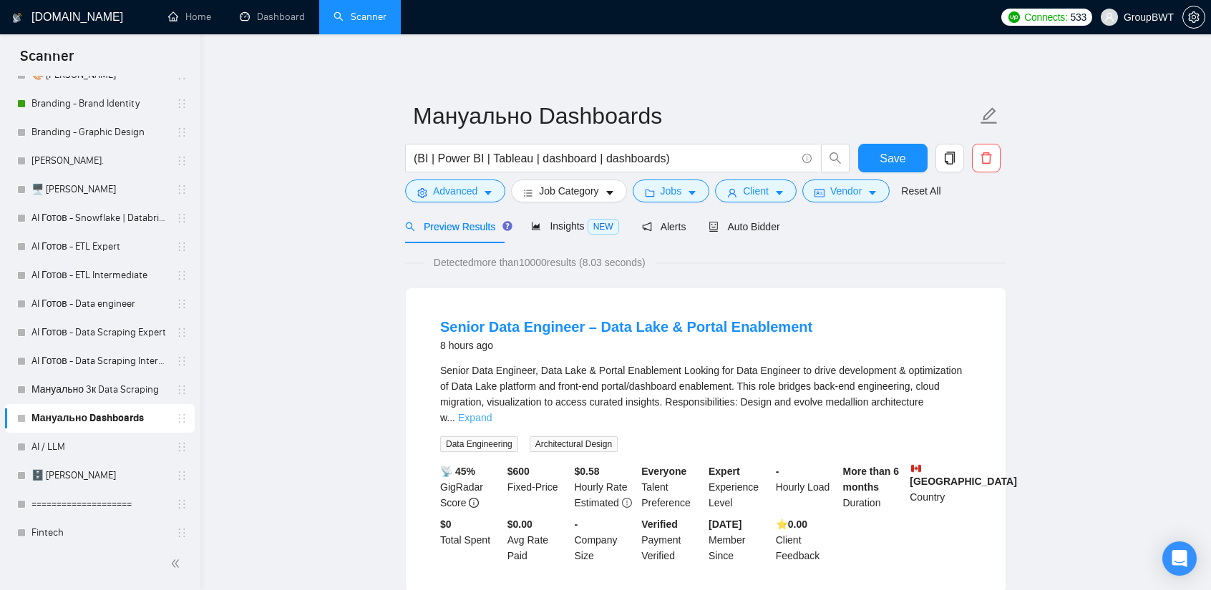
click at [492, 412] on link "Expand" at bounding box center [475, 417] width 34 height 11
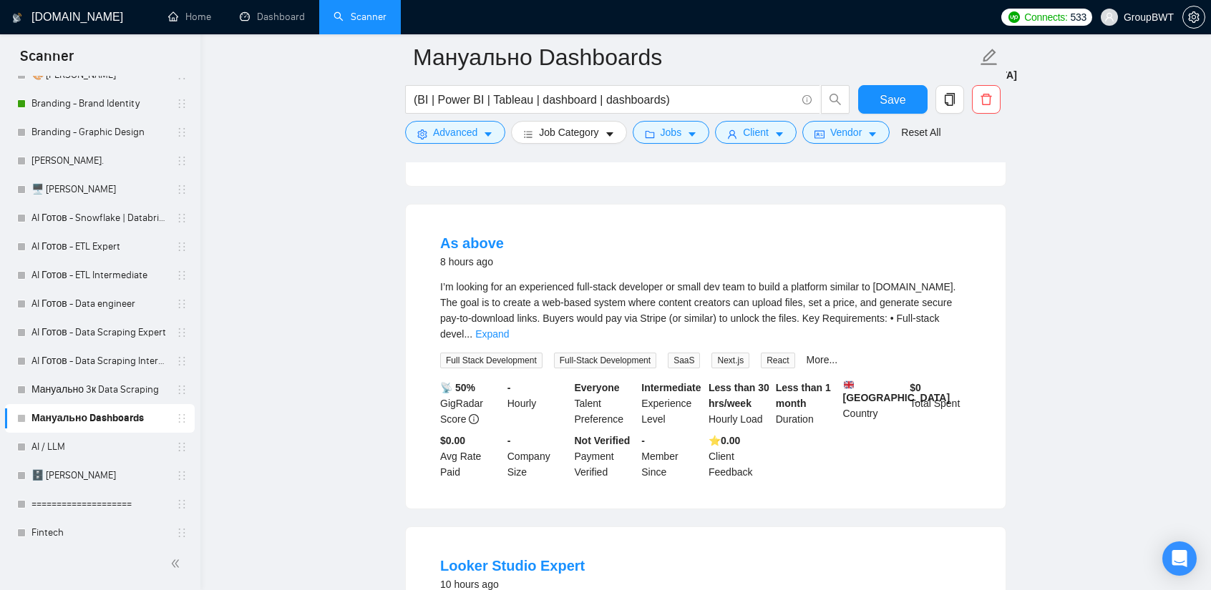
scroll to position [572, 0]
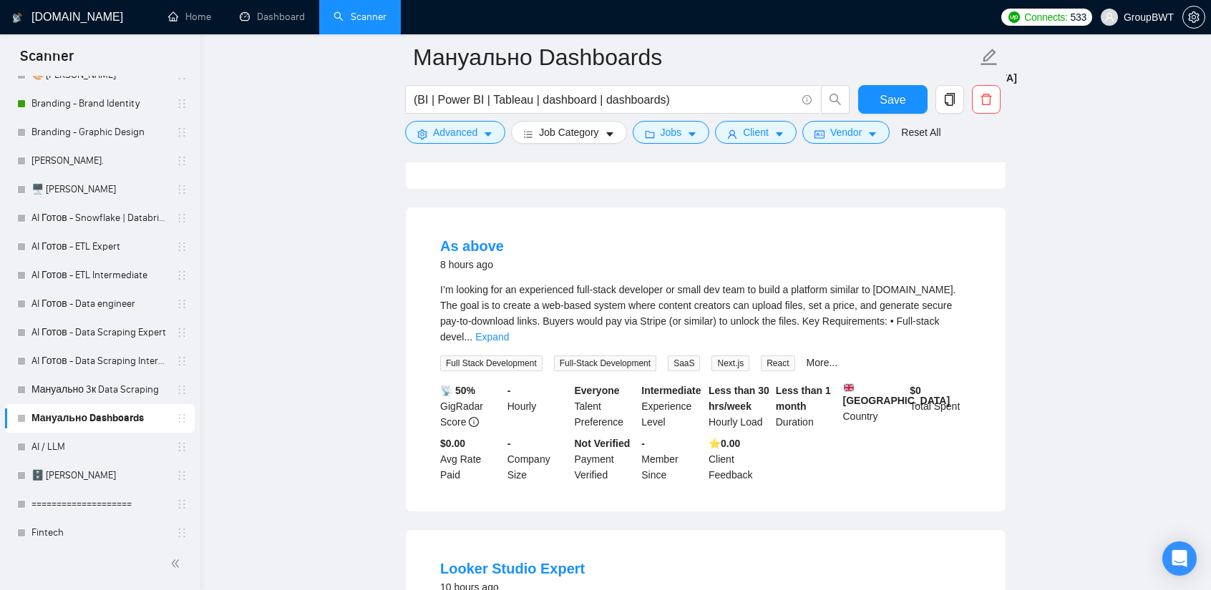
click at [945, 324] on div "I’m looking for an experienced full-stack developer or small dev team to build …" at bounding box center [705, 326] width 531 height 89
drag, startPoint x: 946, startPoint y: 303, endPoint x: 932, endPoint y: 318, distance: 20.8
click at [509, 331] on link "Expand" at bounding box center [492, 336] width 34 height 11
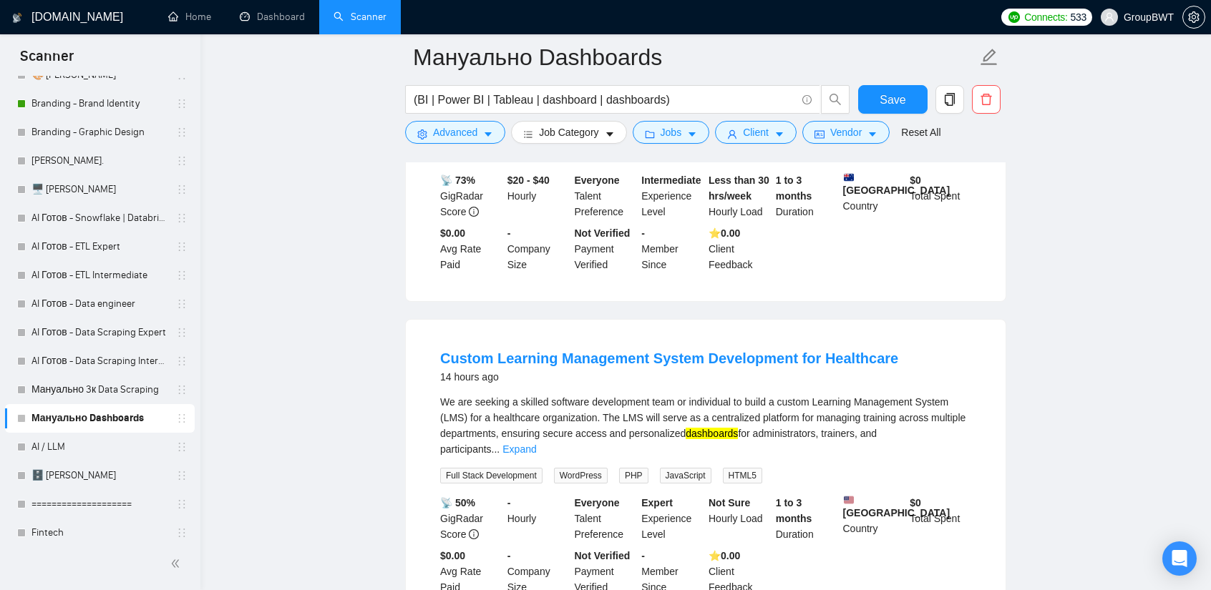
scroll to position [2004, 0]
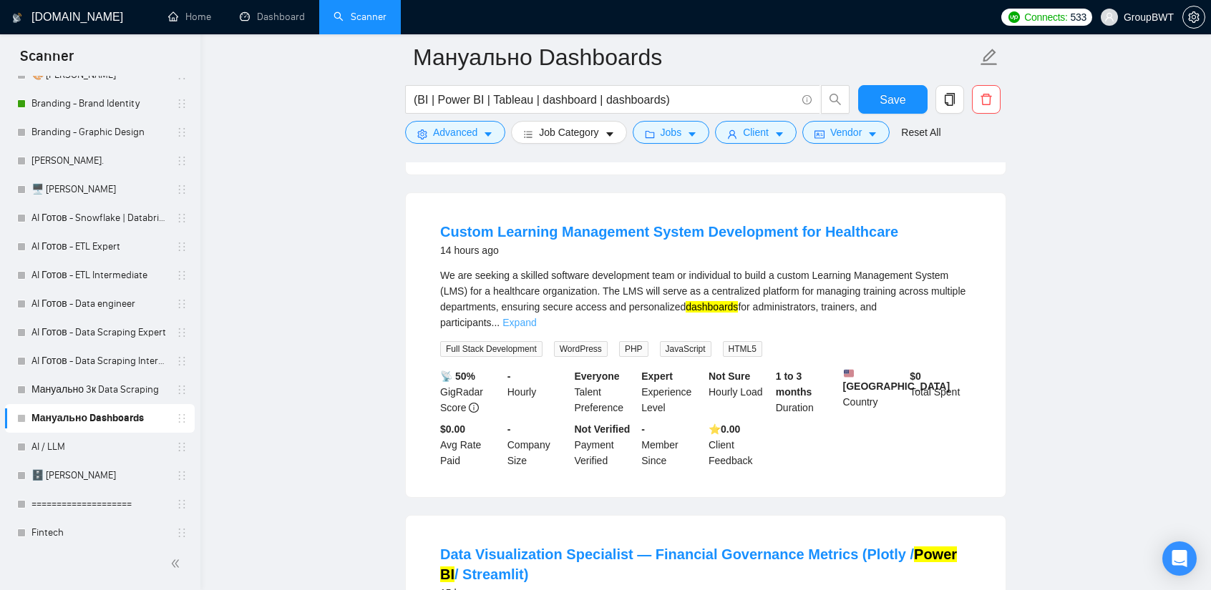
click at [536, 317] on link "Expand" at bounding box center [519, 322] width 34 height 11
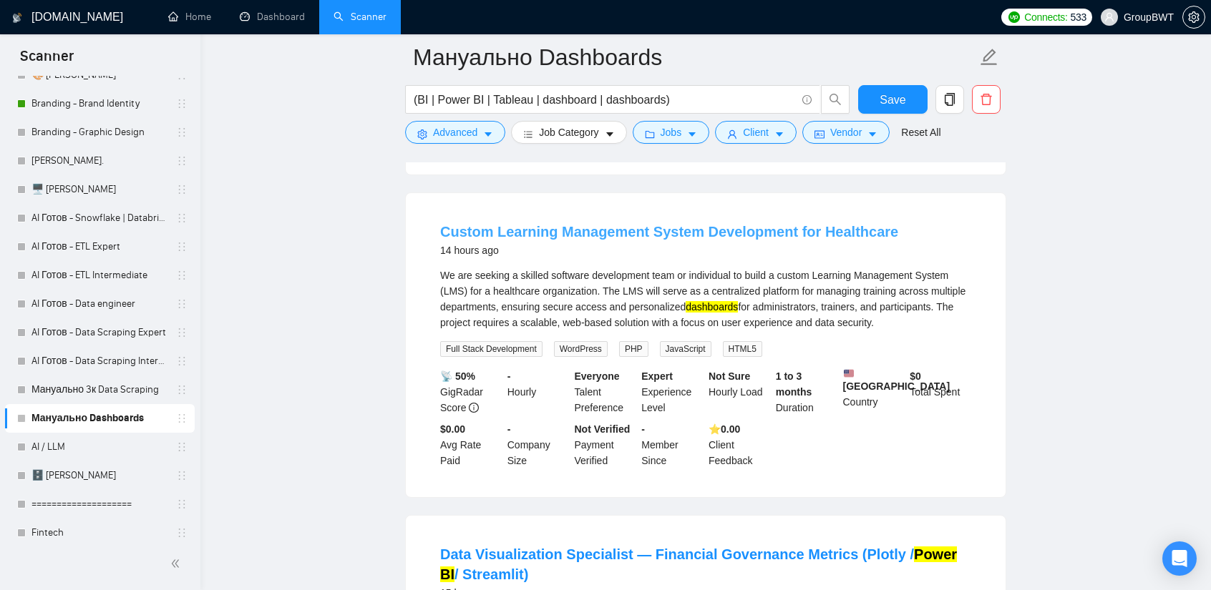
click at [763, 224] on link "Custom Learning Management System Development for Healthcare" at bounding box center [669, 232] width 458 height 16
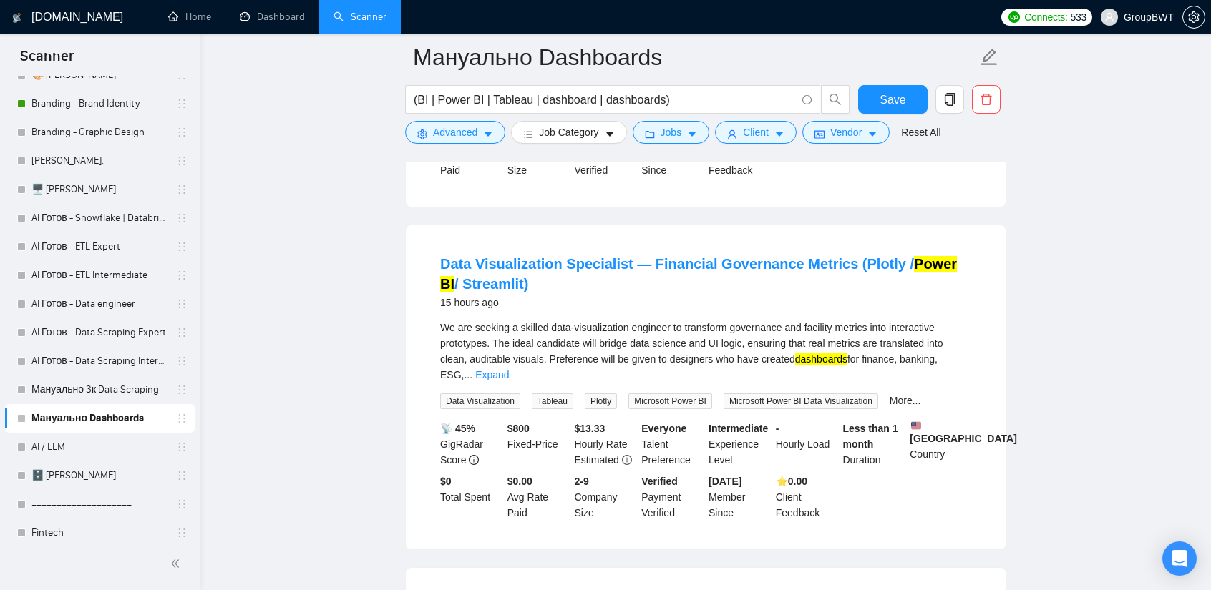
scroll to position [2290, 0]
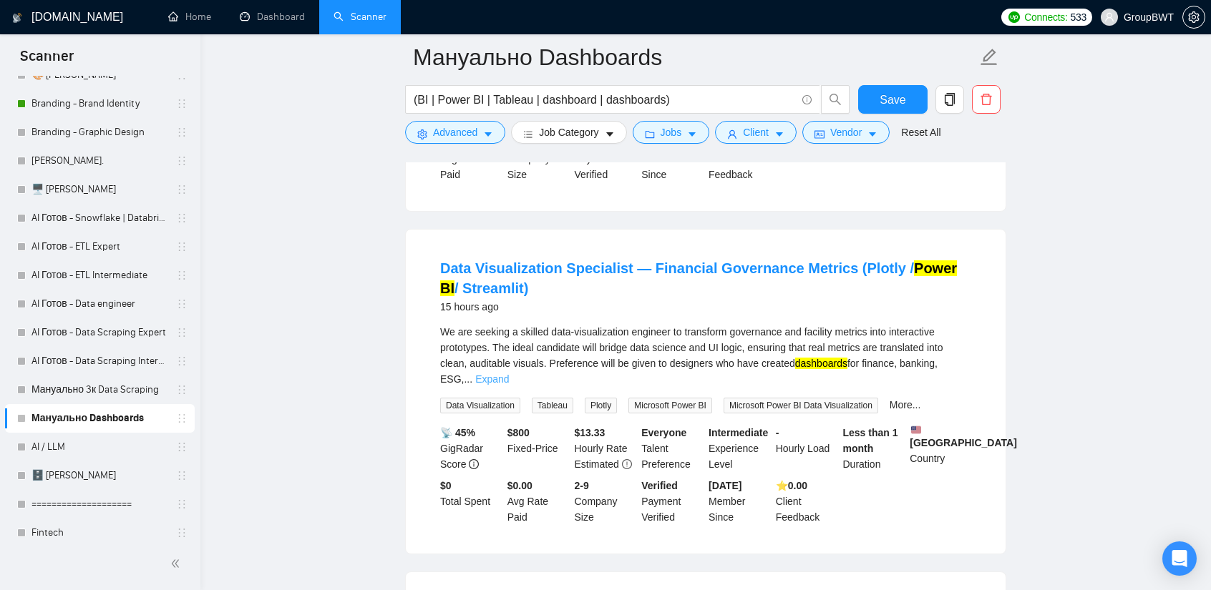
click at [509, 374] on link "Expand" at bounding box center [492, 379] width 34 height 11
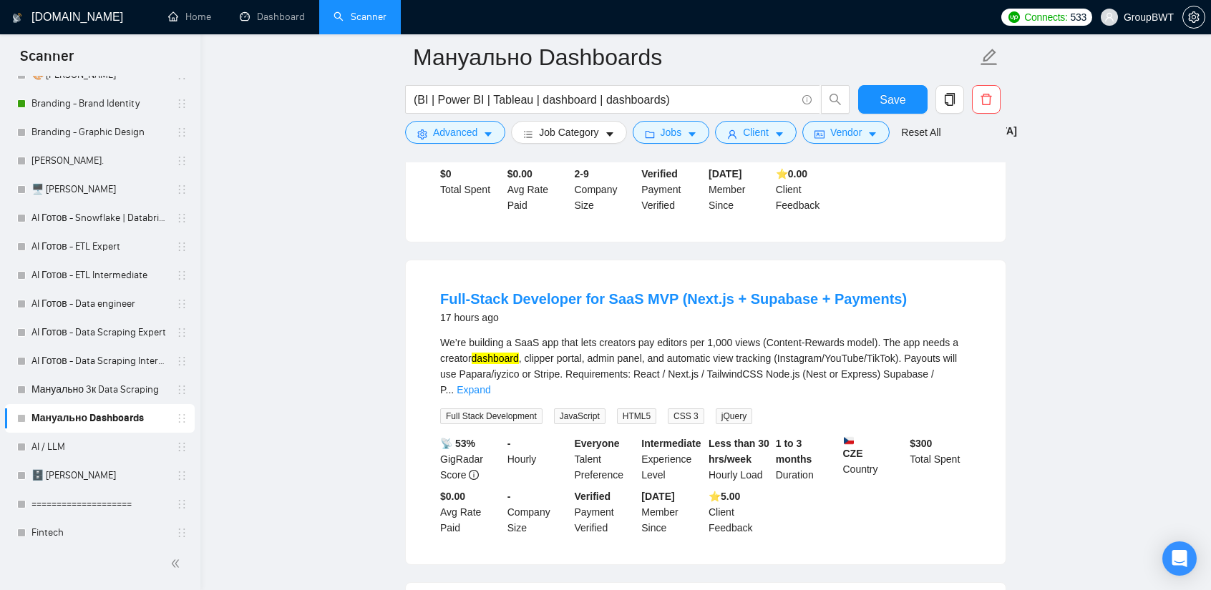
scroll to position [2648, 0]
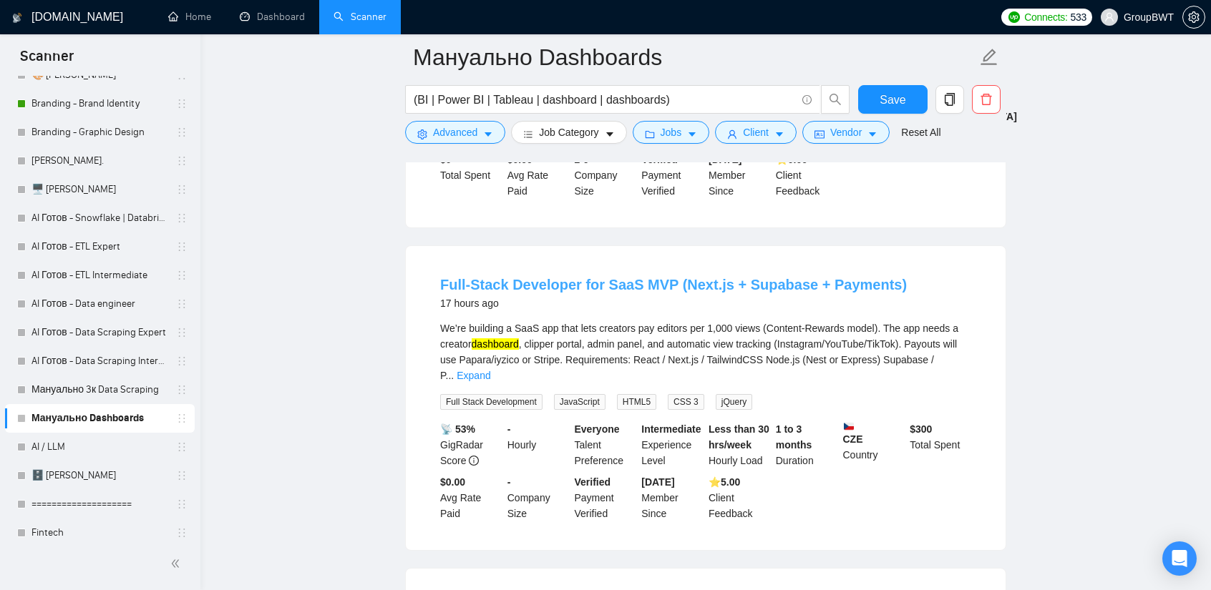
click at [787, 277] on link "Full‑Stack Developer for SaaS MVP (Next.js + Supabase + Payments)" at bounding box center [673, 285] width 467 height 16
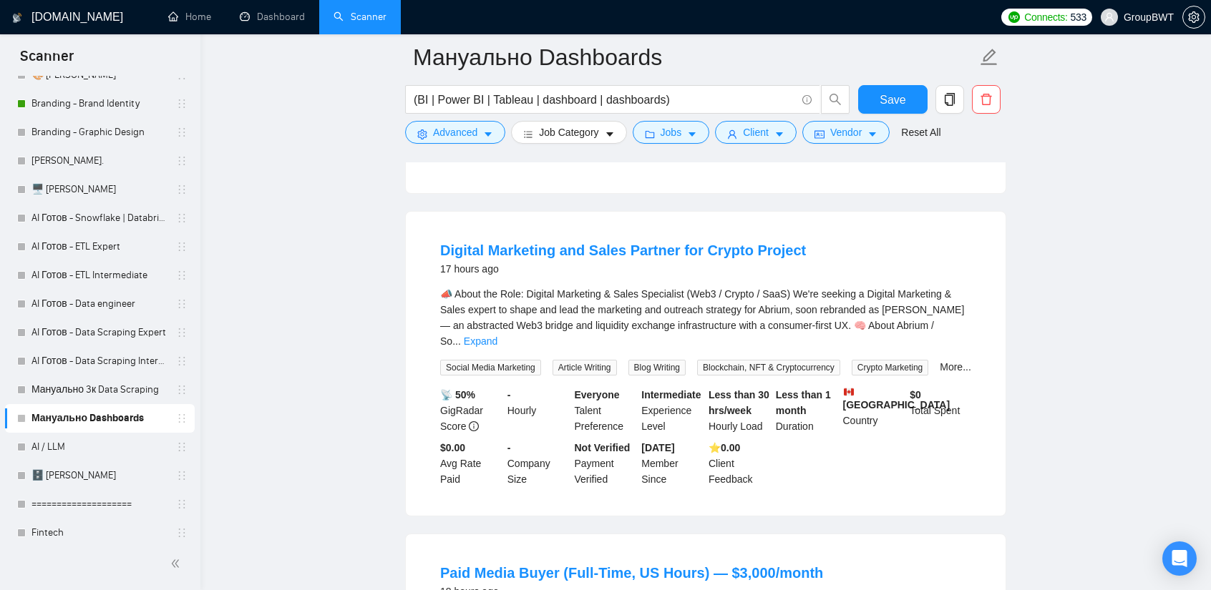
scroll to position [3005, 0]
click at [497, 335] on link "Expand" at bounding box center [481, 340] width 34 height 11
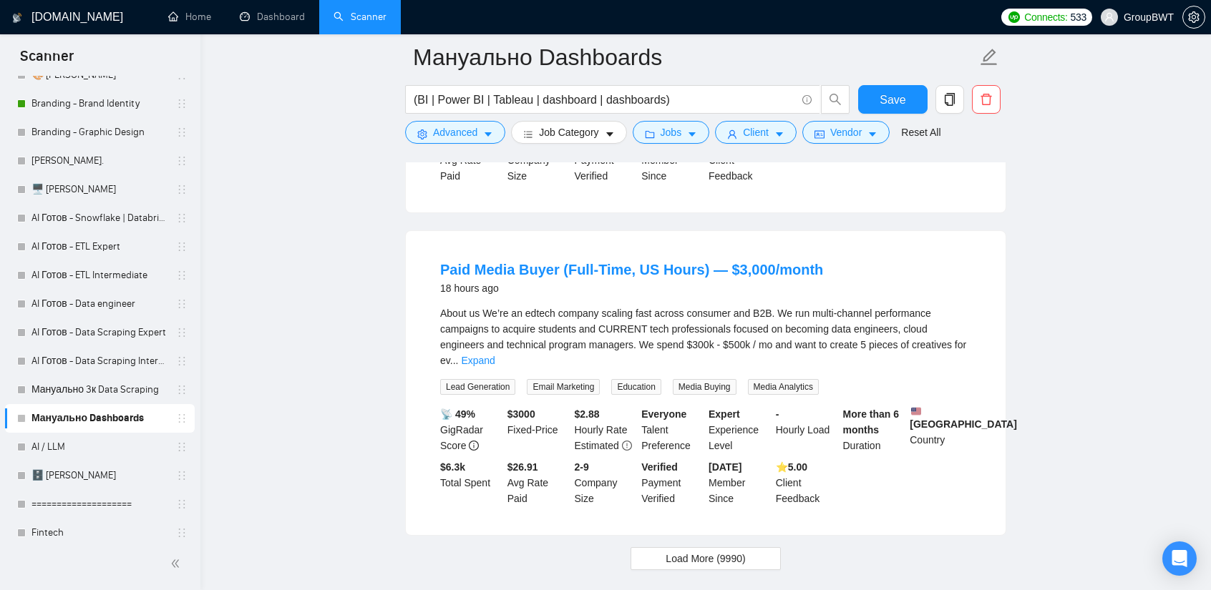
scroll to position [3578, 0]
click at [743, 549] on span "Load More (9990)" at bounding box center [704, 557] width 79 height 16
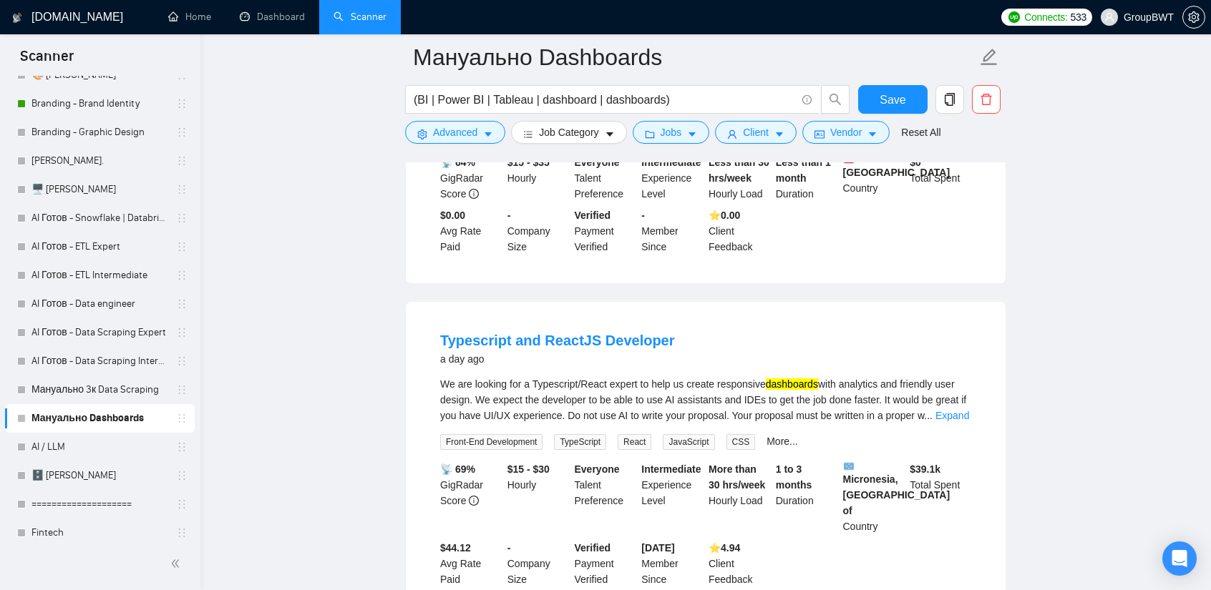
scroll to position [6716, 0]
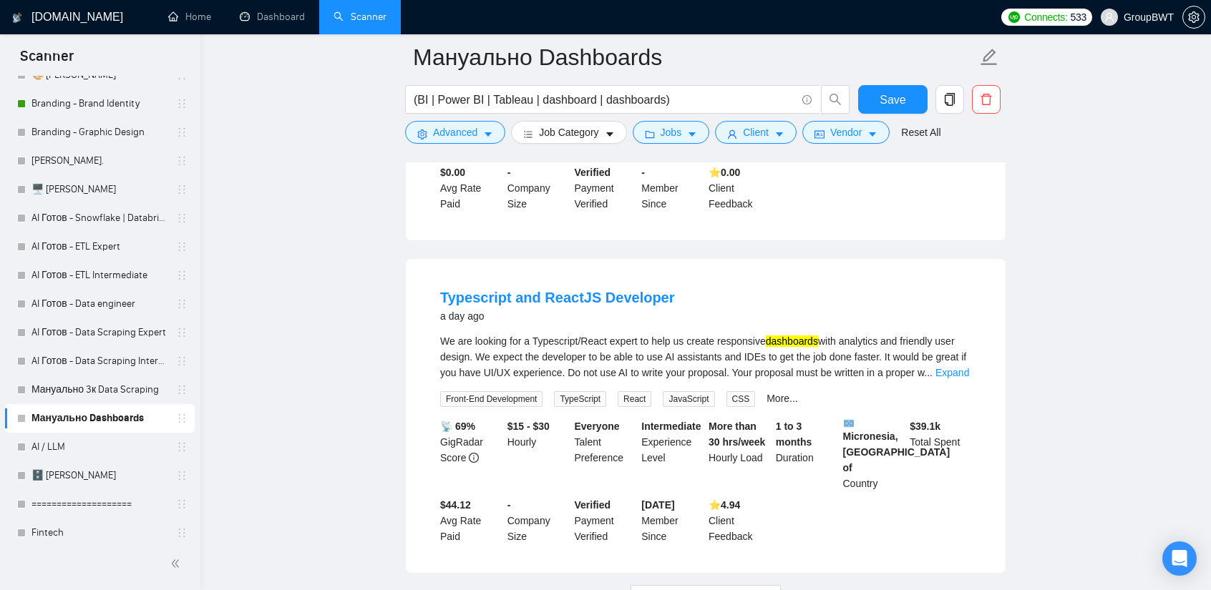
drag, startPoint x: 565, startPoint y: 177, endPoint x: 625, endPoint y: 190, distance: 62.2
click at [621, 308] on div "a day ago" at bounding box center [557, 316] width 235 height 17
click at [717, 589] on span "Load More (9980)" at bounding box center [704, 597] width 79 height 16
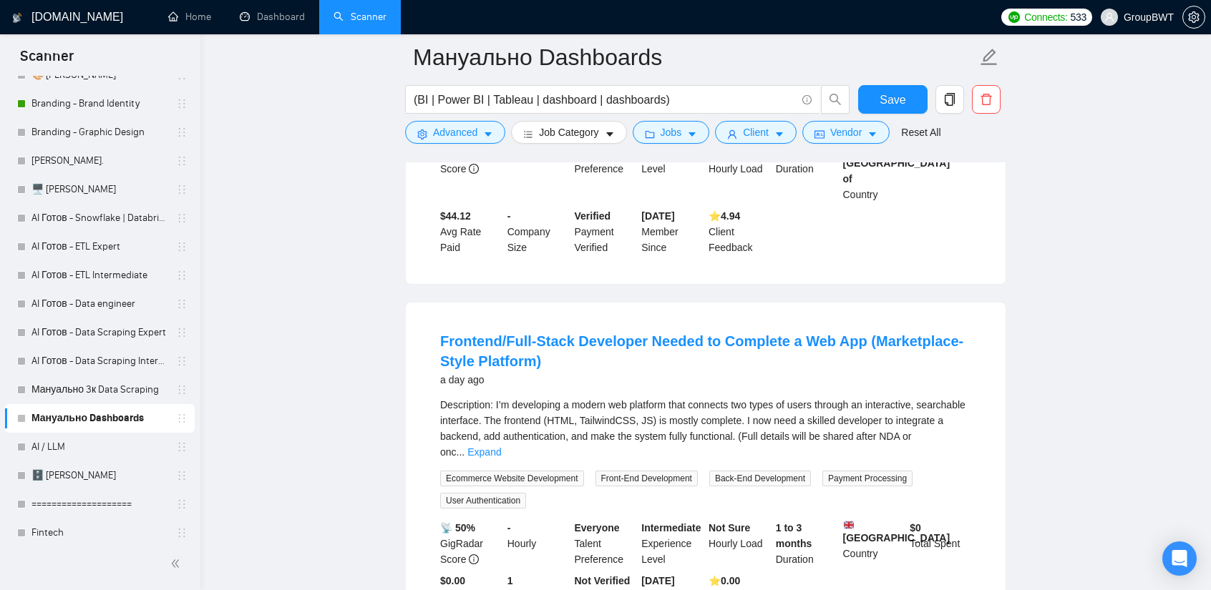
scroll to position [7002, 0]
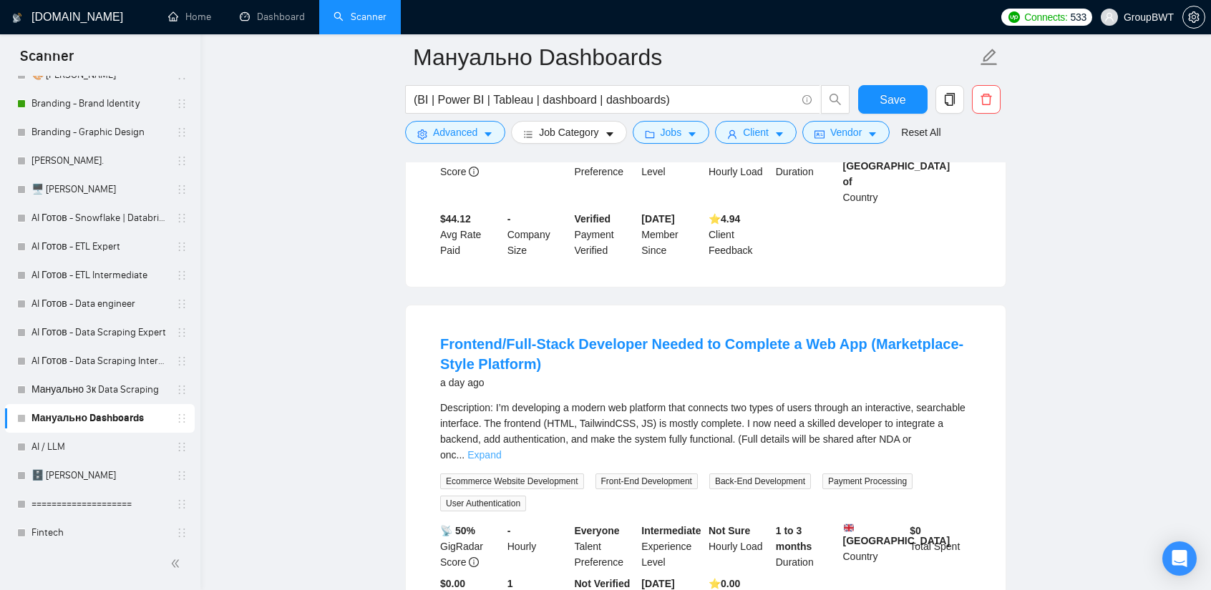
click at [501, 449] on link "Expand" at bounding box center [484, 454] width 34 height 11
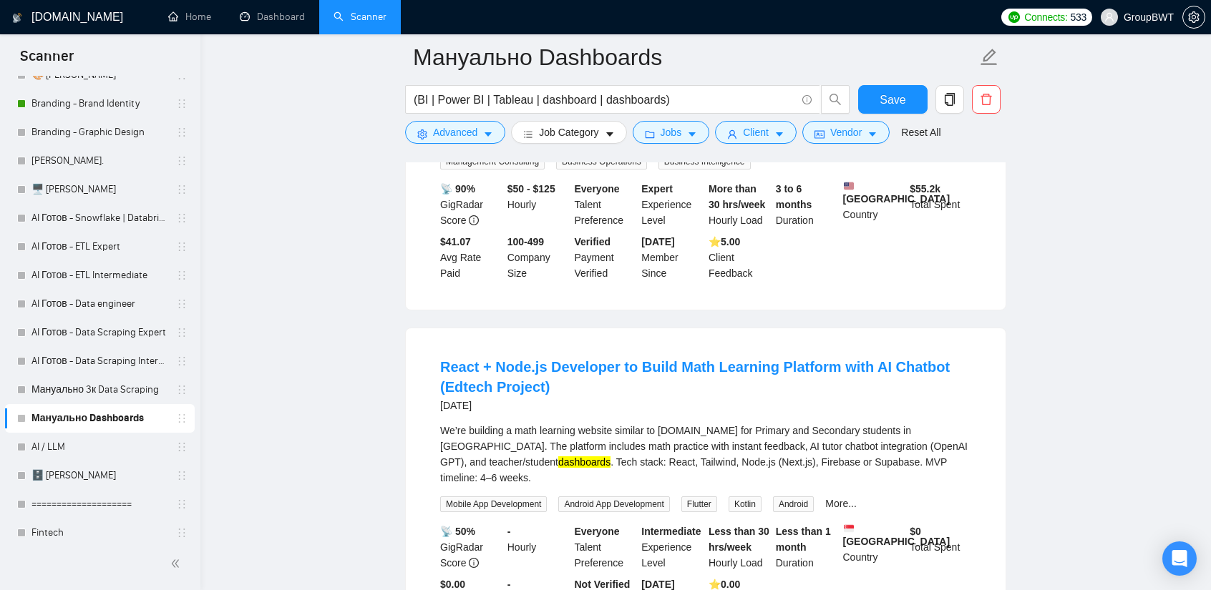
scroll to position [10008, 0]
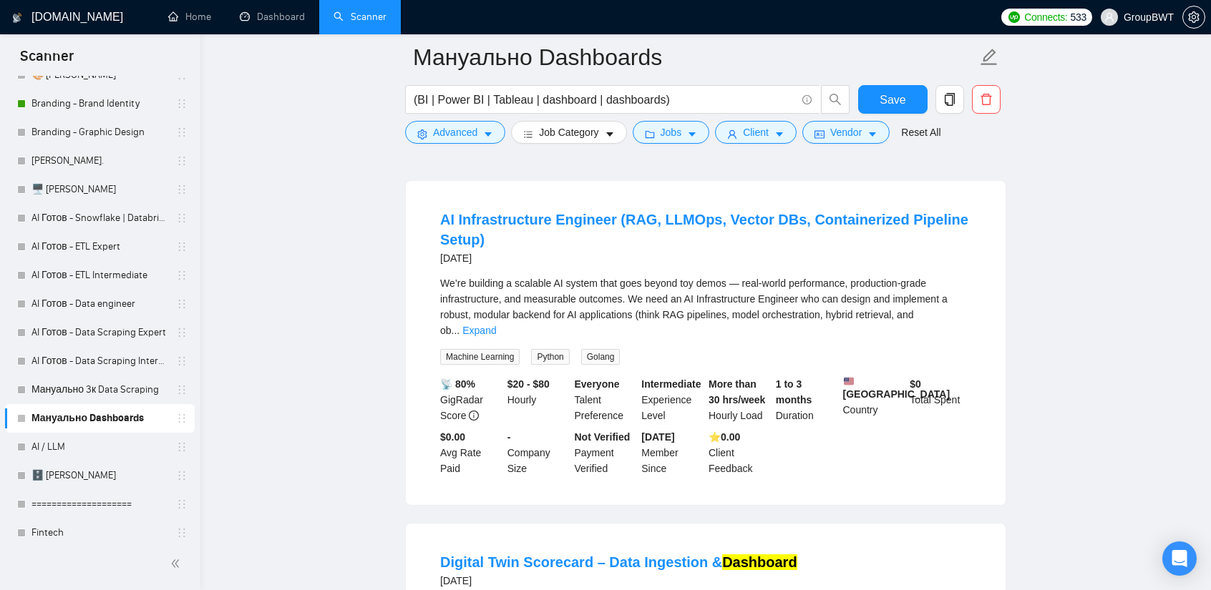
scroll to position [13221, 0]
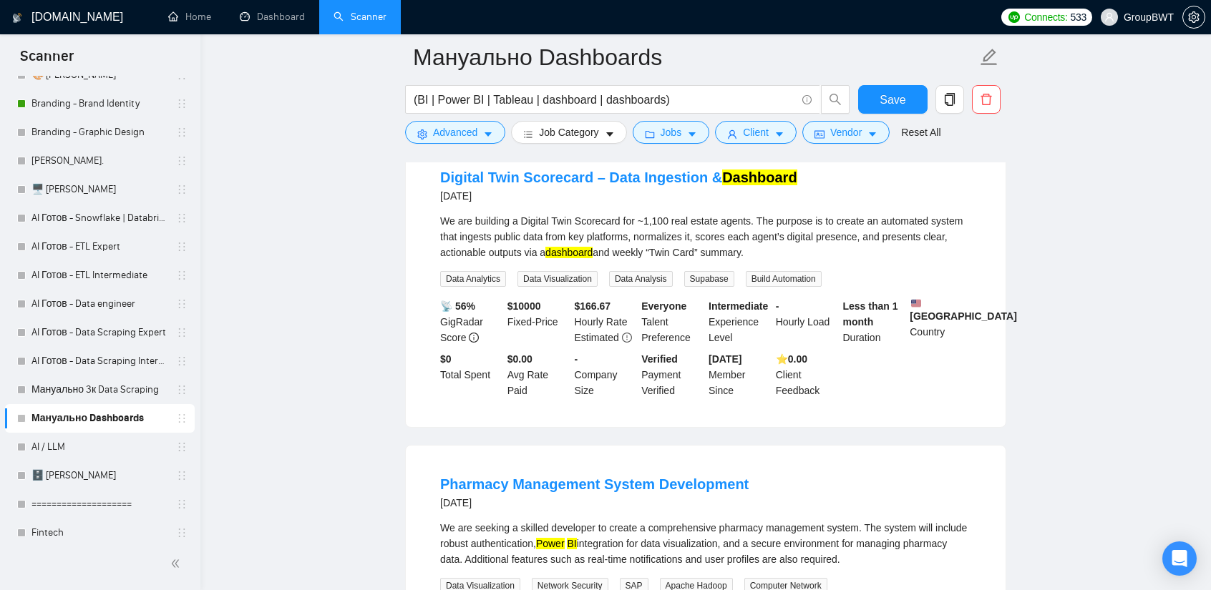
scroll to position [13507, 0]
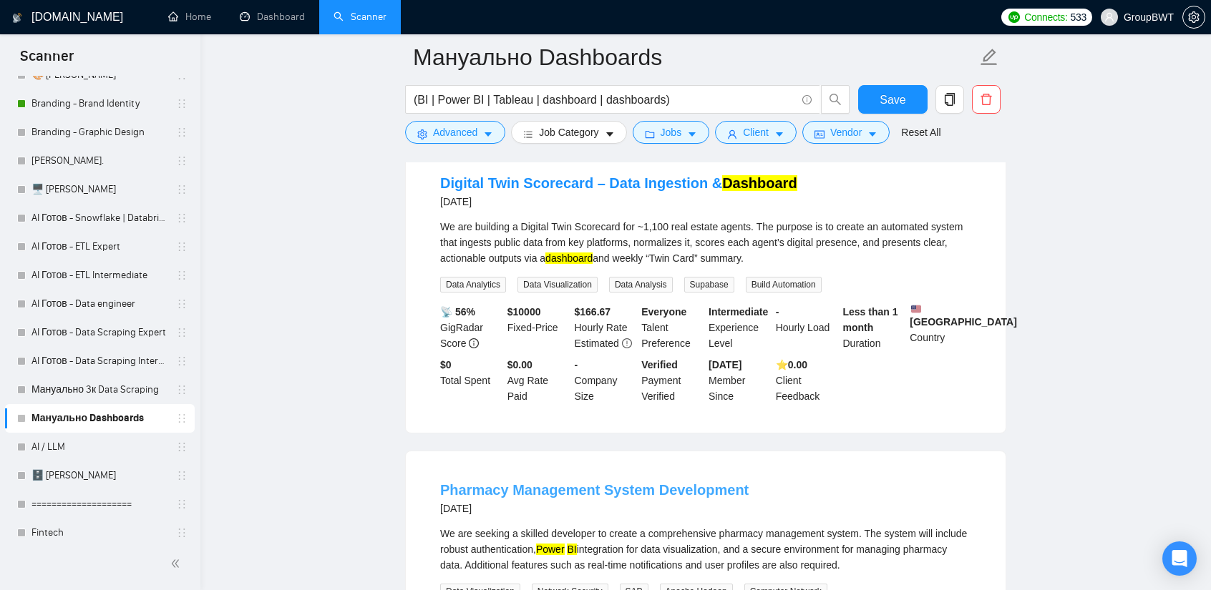
click at [613, 482] on link "Pharmacy Management System Development" at bounding box center [594, 490] width 308 height 16
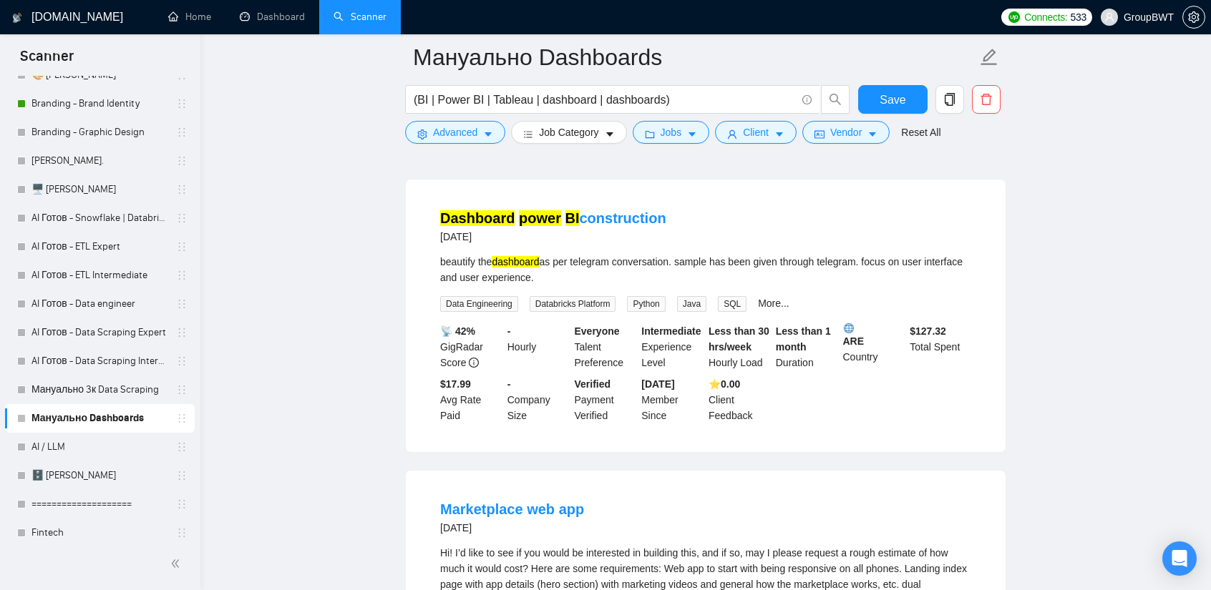
scroll to position [15081, 0]
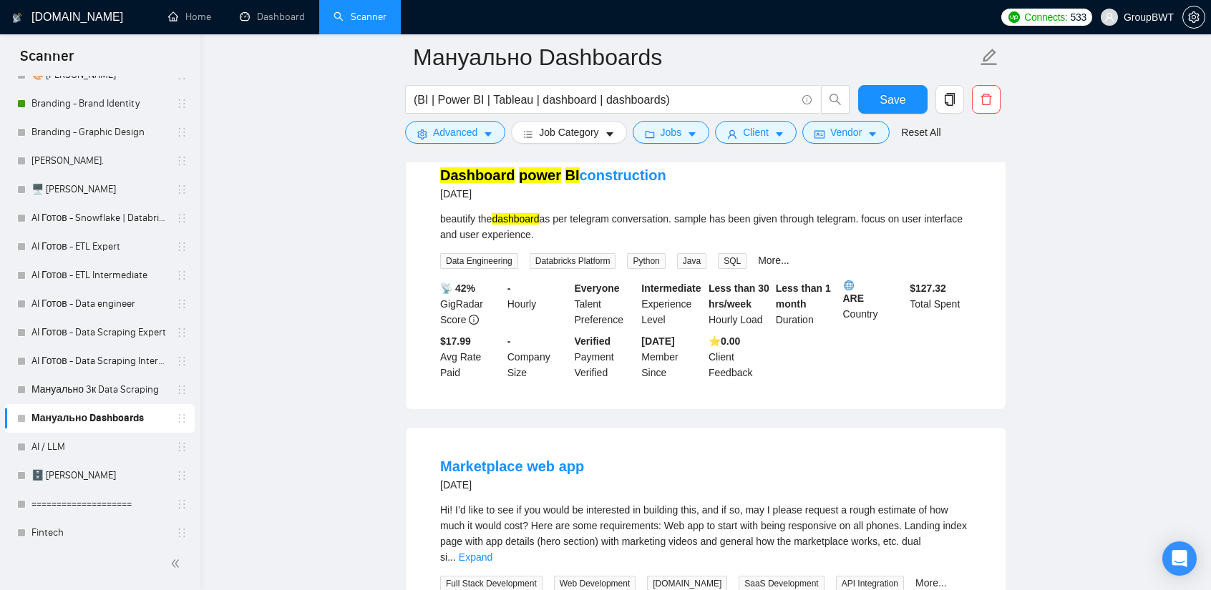
click at [958, 502] on div "Hi! I’d like to see if you would be interested in building this, and if so, may…" at bounding box center [705, 533] width 531 height 63
click at [492, 552] on link "Expand" at bounding box center [476, 557] width 34 height 11
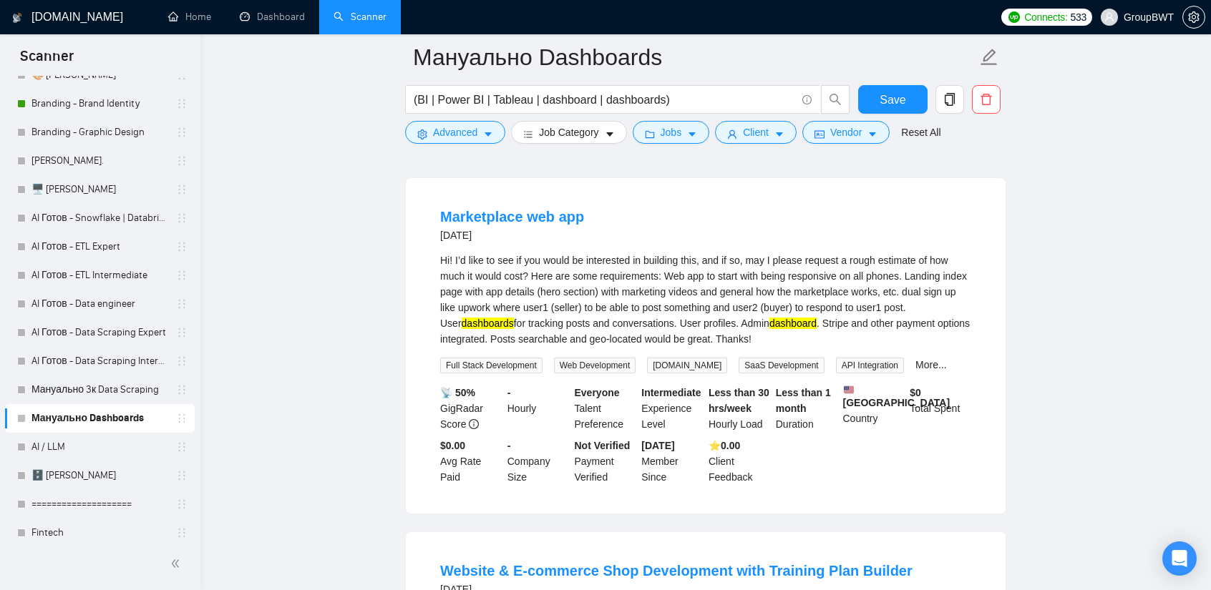
scroll to position [15296, 0]
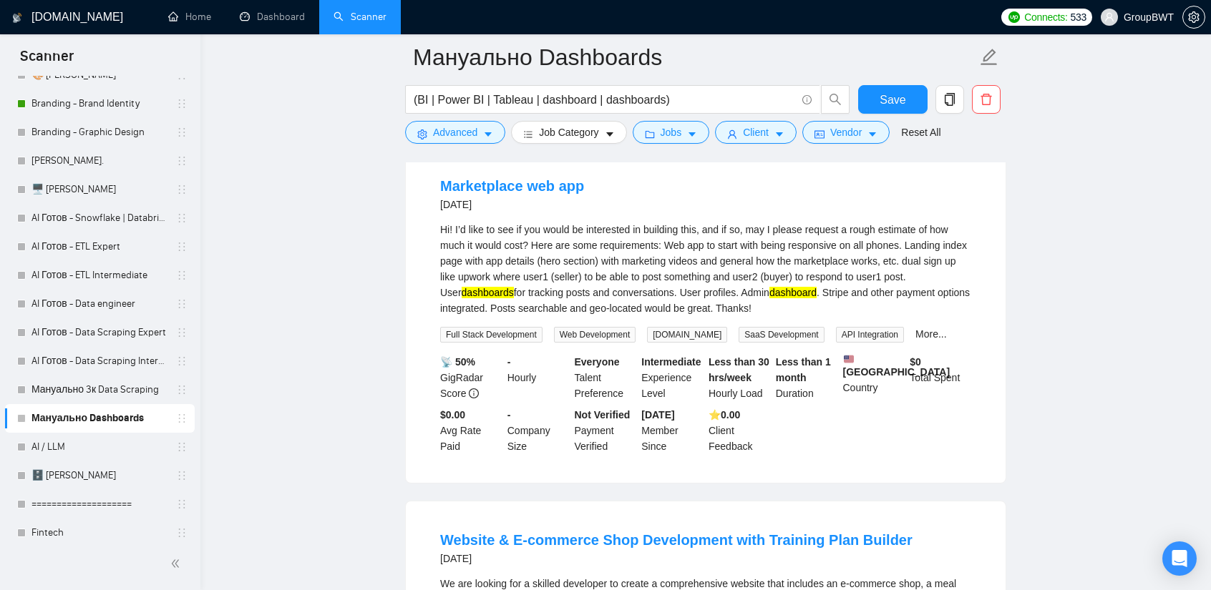
scroll to position [15367, 0]
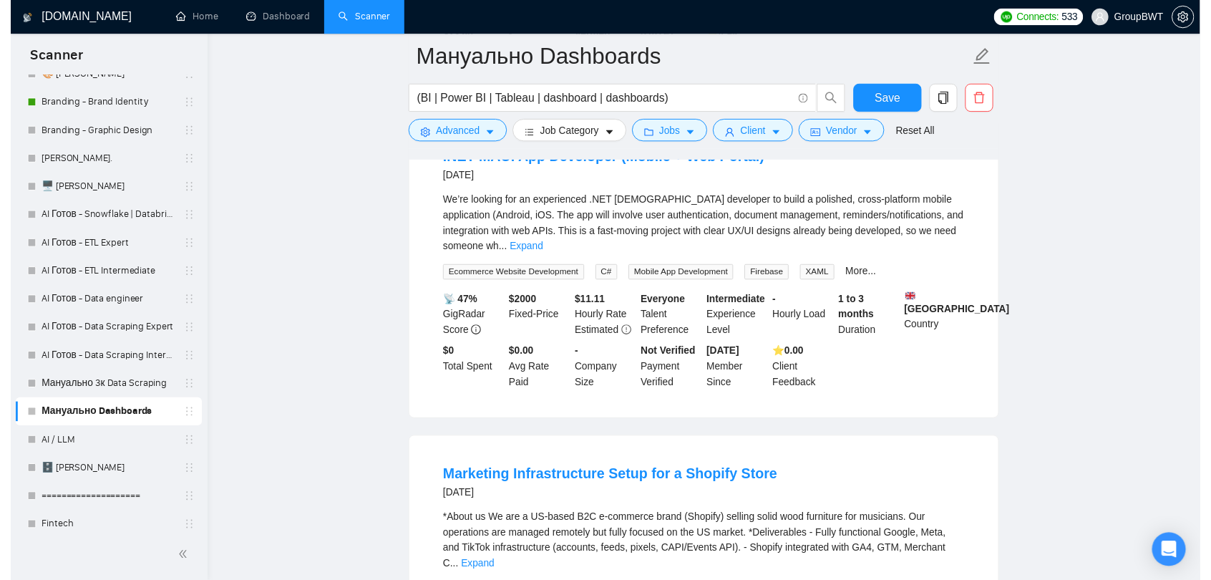
scroll to position [16411, 0]
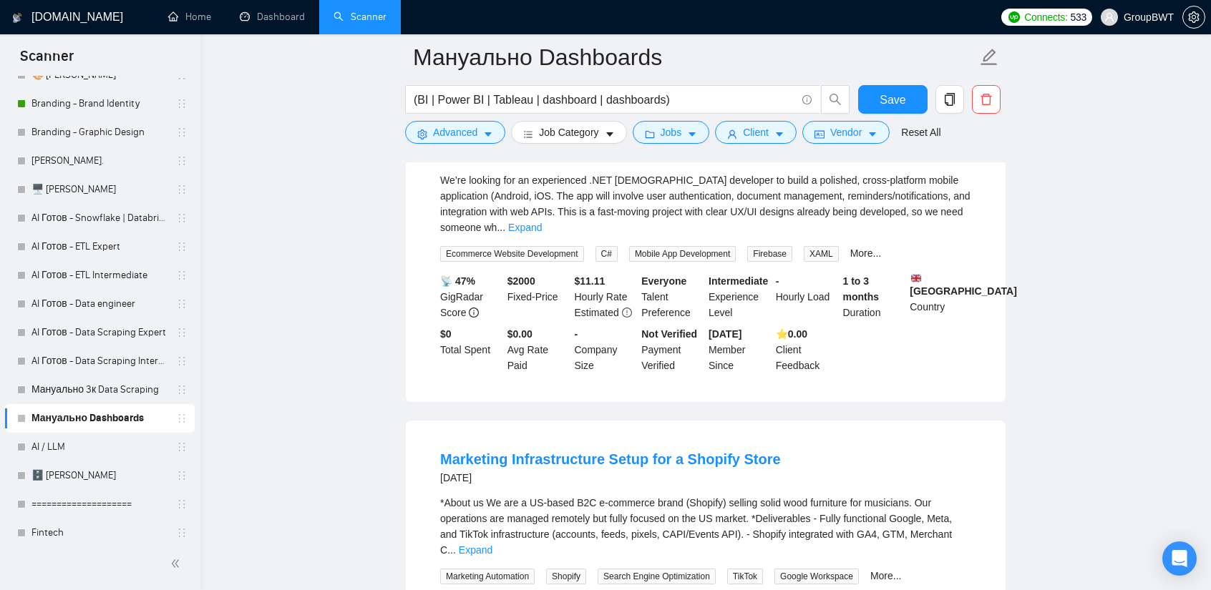
drag, startPoint x: 740, startPoint y: 464, endPoint x: 839, endPoint y: 501, distance: 105.3
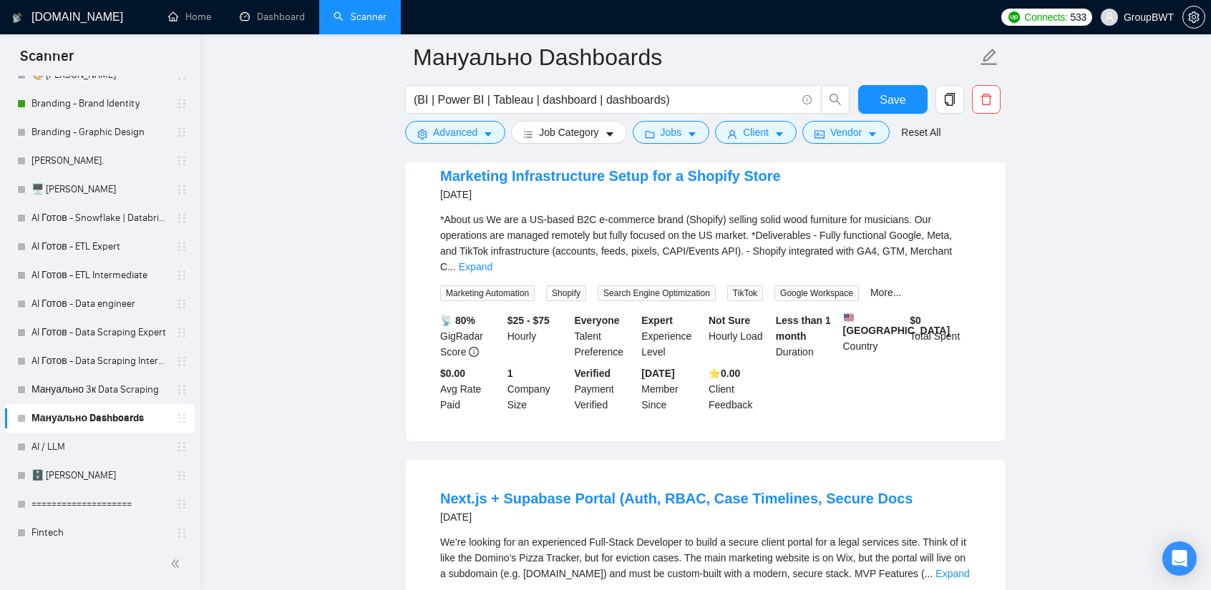
scroll to position [16697, 0]
